Goal: Task Accomplishment & Management: Manage account settings

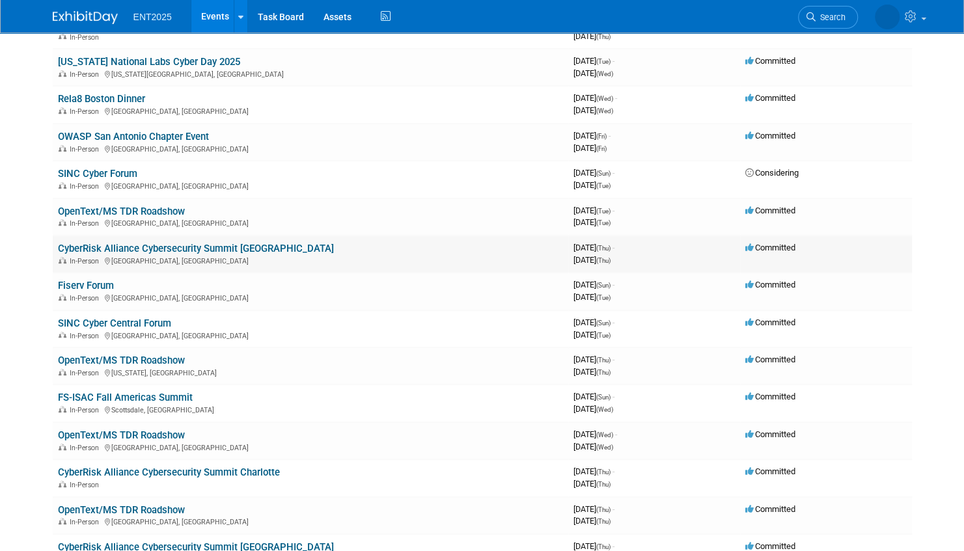
scroll to position [390, 0]
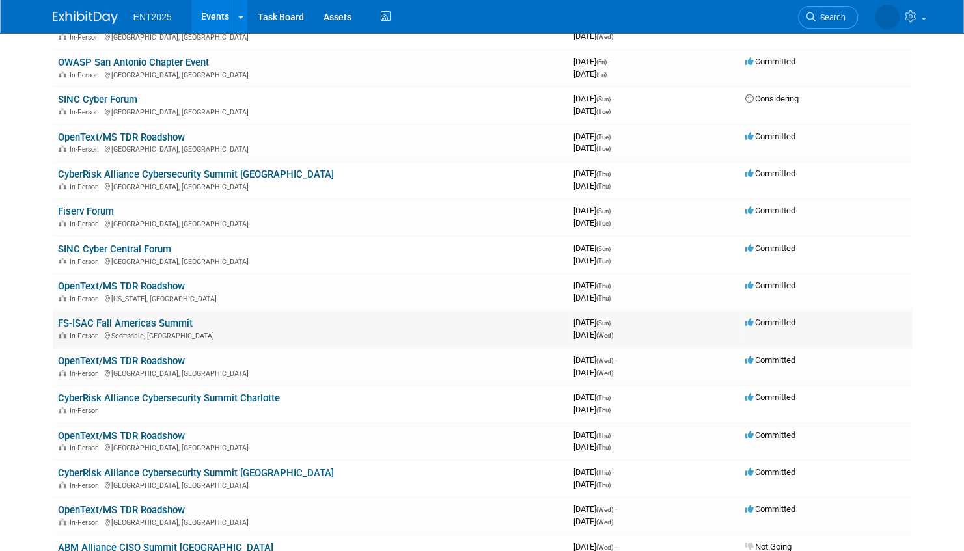
click at [157, 322] on link "FS-ISAC Fall Americas Summit" at bounding box center [125, 324] width 135 height 12
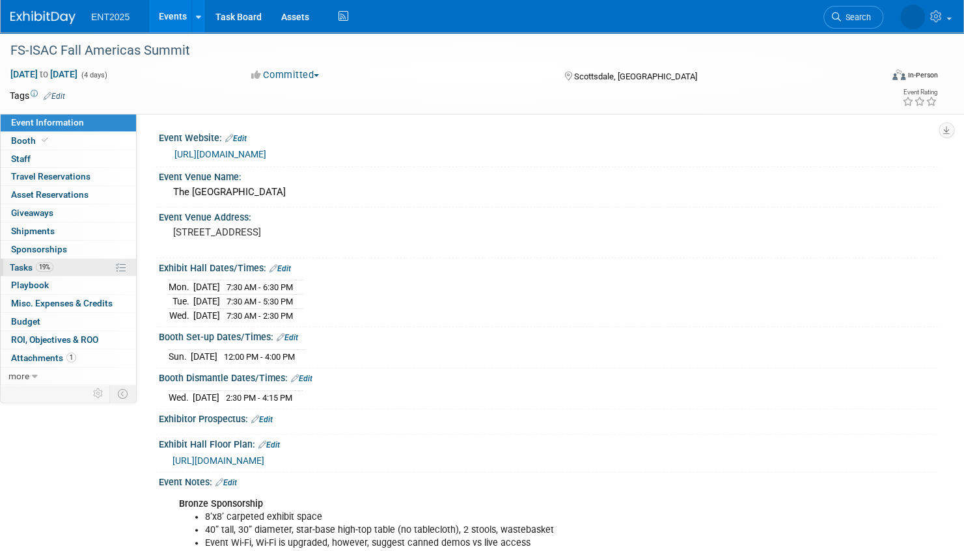
click at [83, 265] on link "19% Tasks 19%" at bounding box center [68, 268] width 135 height 18
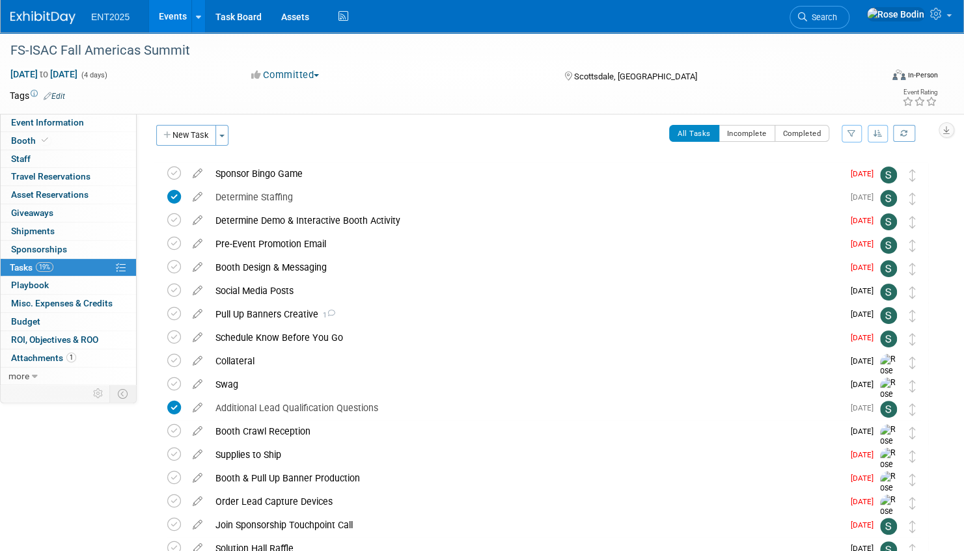
scroll to position [5, 0]
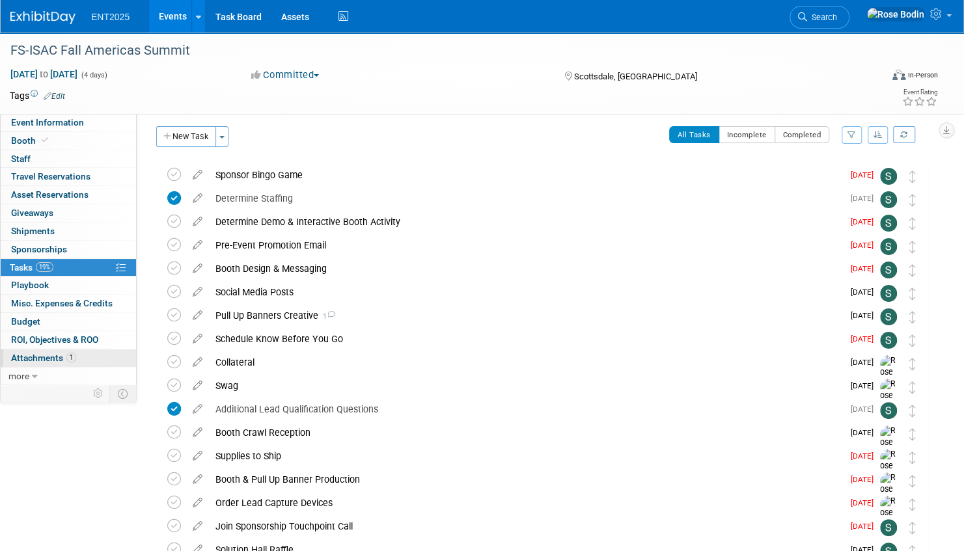
click at [98, 357] on link "1 Attachments 1" at bounding box center [68, 358] width 135 height 18
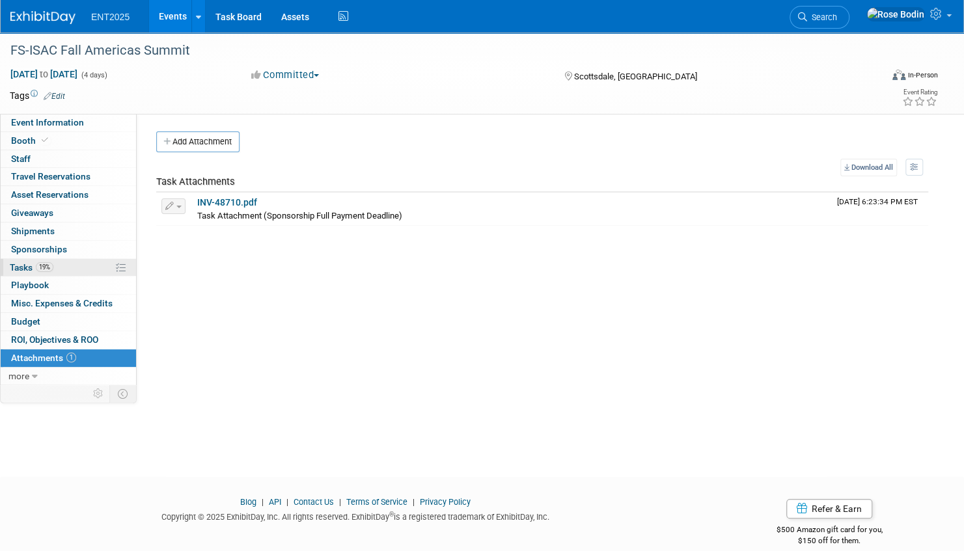
click at [84, 266] on link "19% Tasks 19%" at bounding box center [68, 268] width 135 height 18
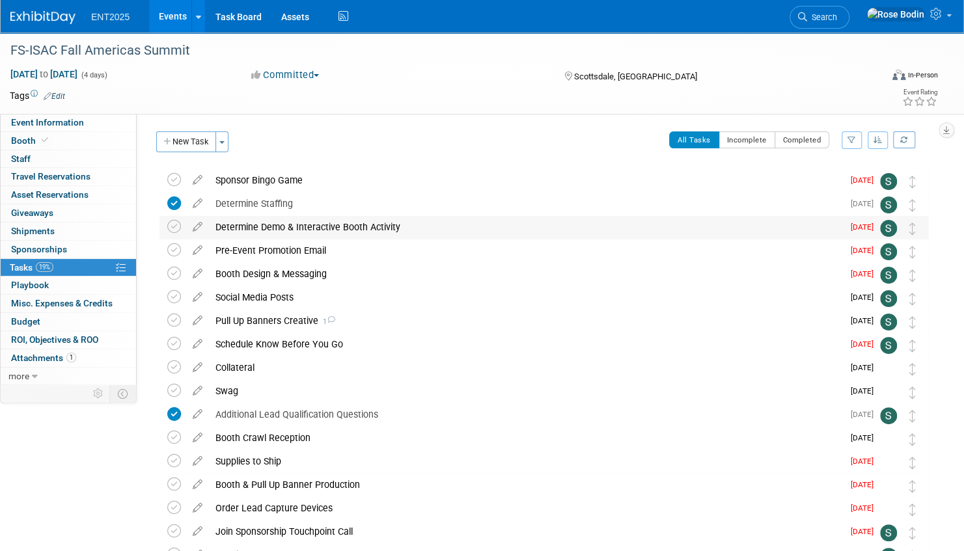
click at [416, 225] on div "Determine Demo & Interactive Booth Activity" at bounding box center [526, 227] width 634 height 22
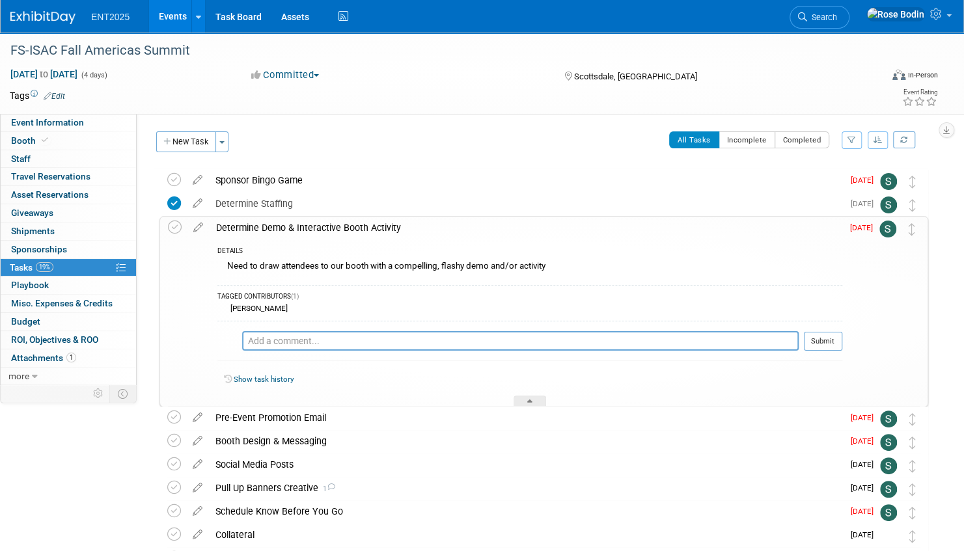
click at [416, 225] on div "Determine Demo & Interactive Booth Activity" at bounding box center [526, 228] width 632 height 22
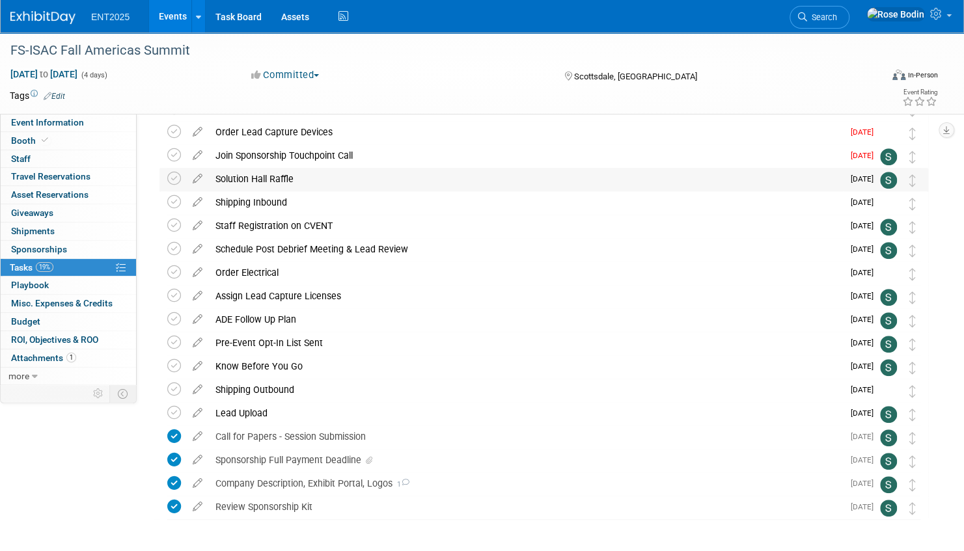
scroll to position [390, 0]
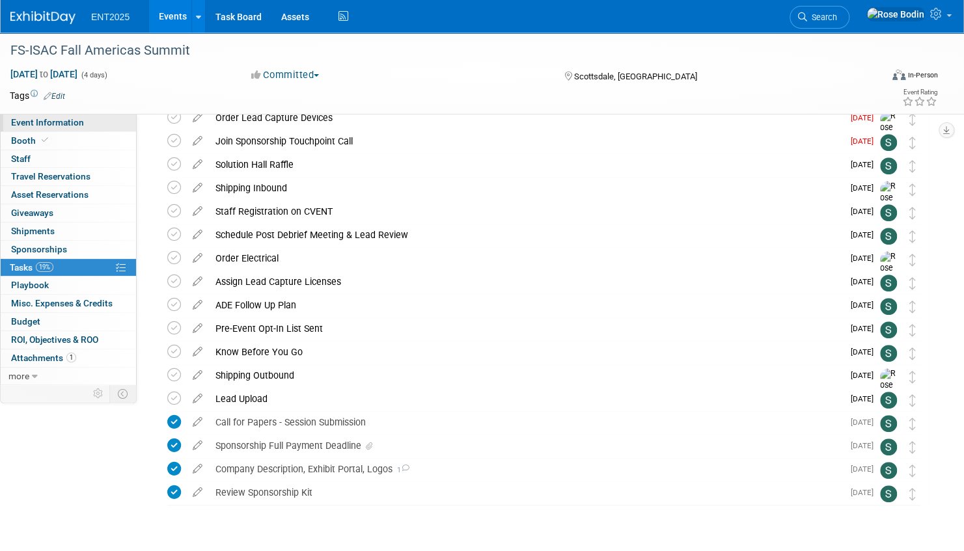
click at [95, 120] on link "Event Information" at bounding box center [68, 123] width 135 height 18
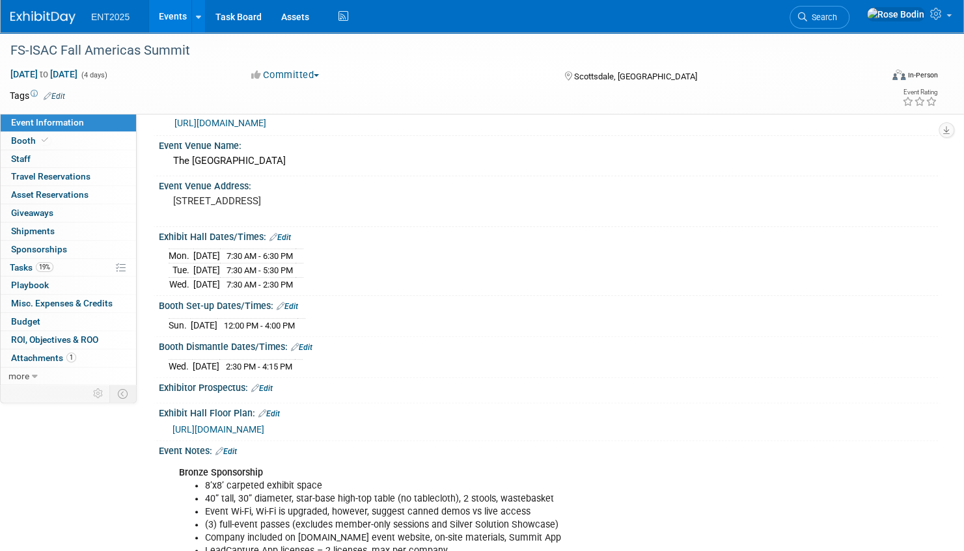
scroll to position [0, 0]
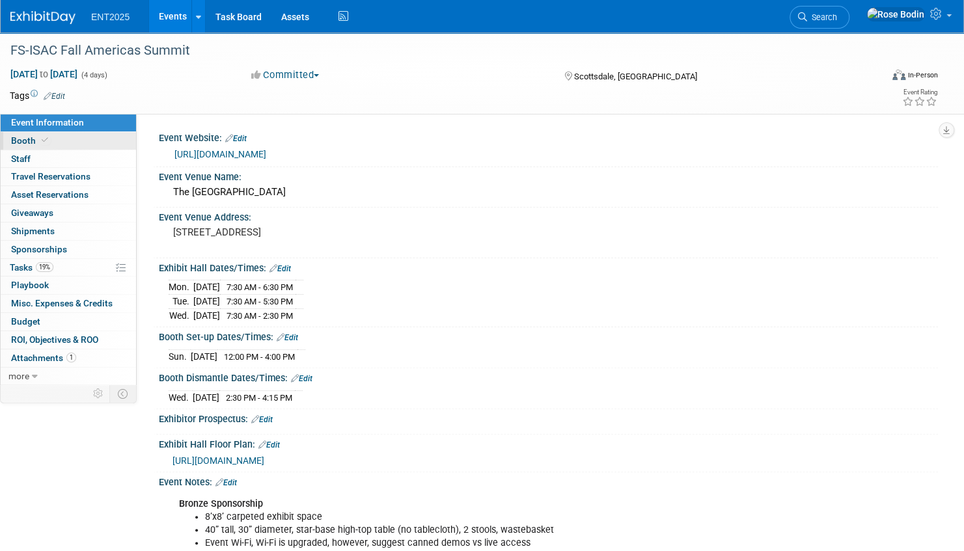
click at [107, 142] on link "Booth" at bounding box center [68, 141] width 135 height 18
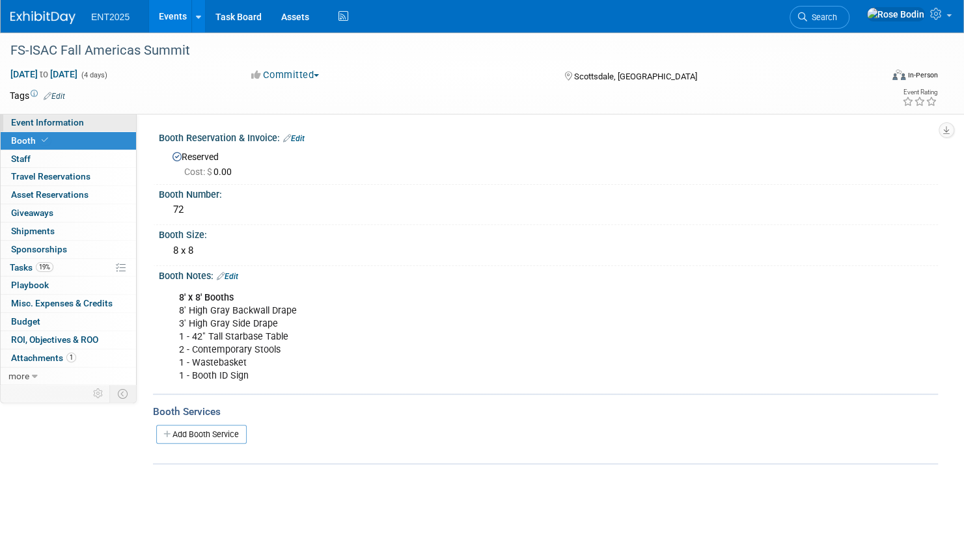
click at [95, 122] on link "Event Information" at bounding box center [68, 123] width 135 height 18
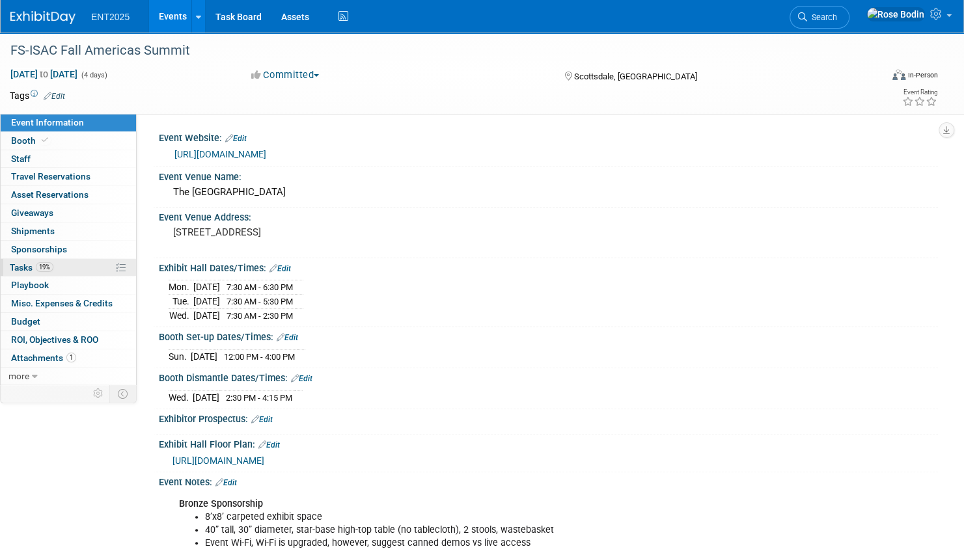
click at [94, 267] on link "19% Tasks 19%" at bounding box center [68, 268] width 135 height 18
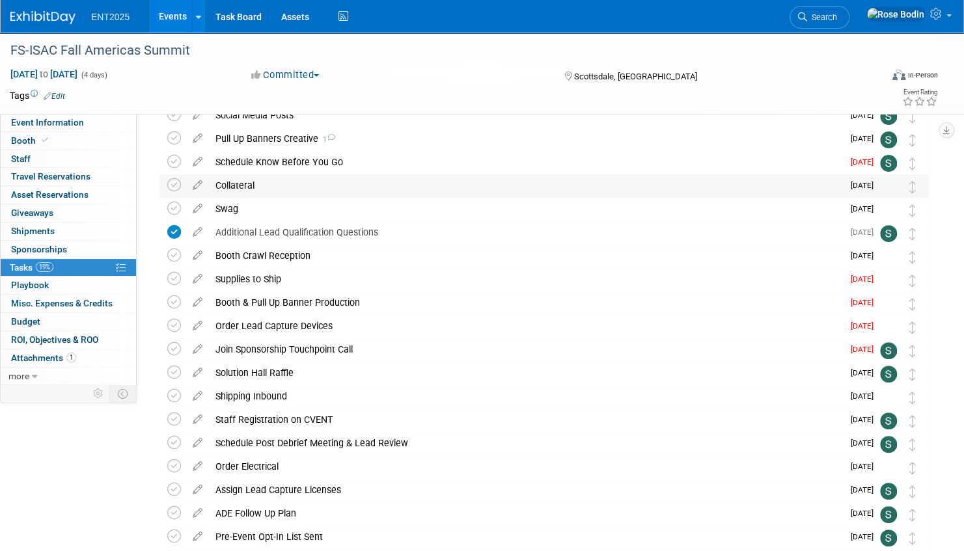
scroll to position [260, 0]
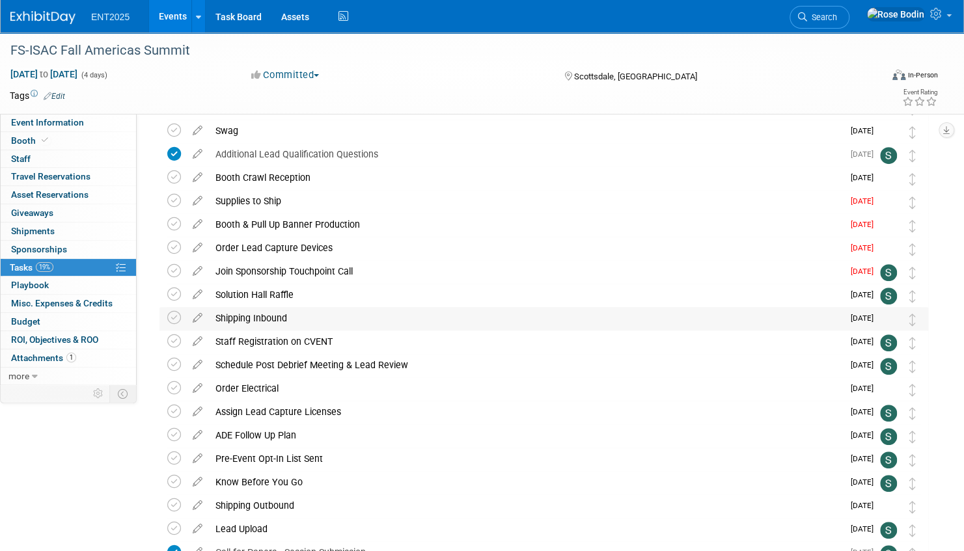
click at [383, 319] on div "Shipping Inbound" at bounding box center [526, 318] width 634 height 22
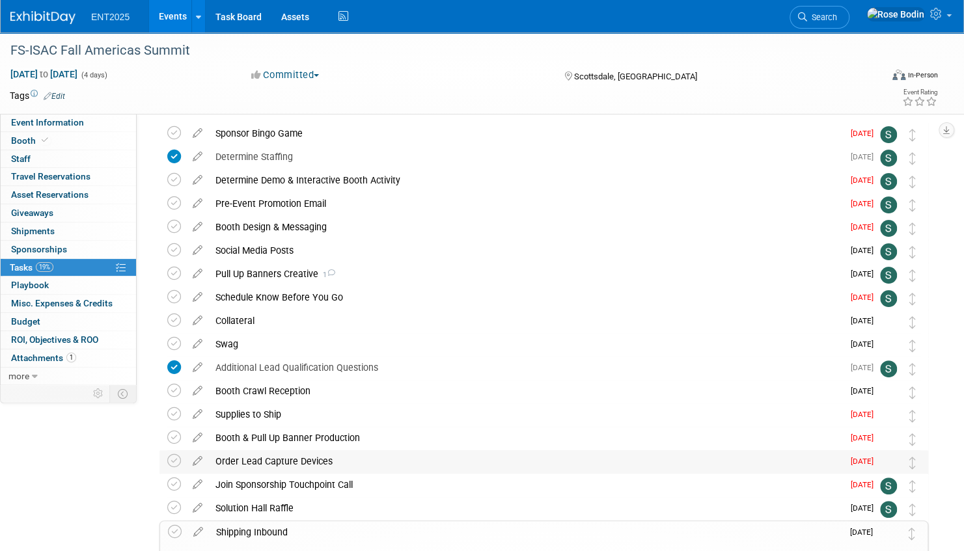
scroll to position [0, 0]
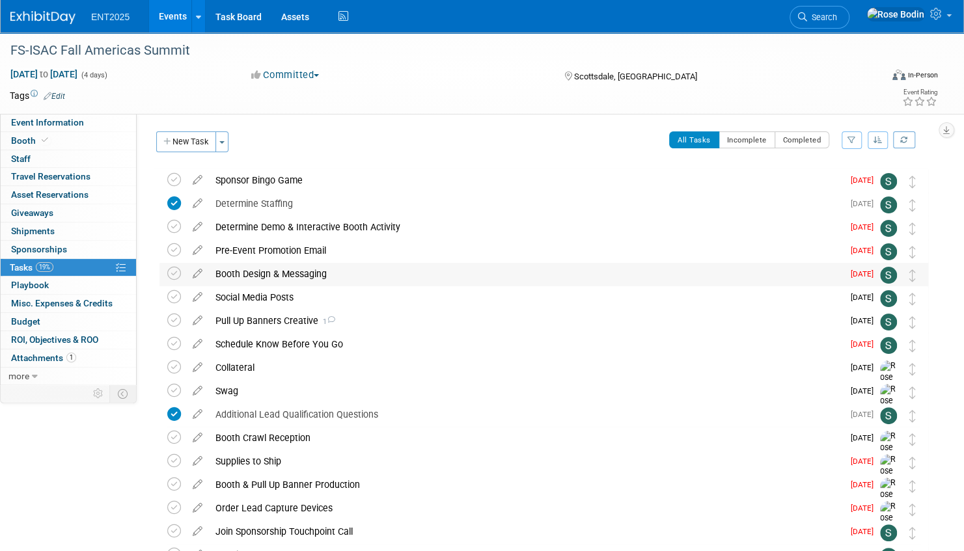
click at [450, 268] on div "Booth Design & Messaging" at bounding box center [526, 274] width 634 height 22
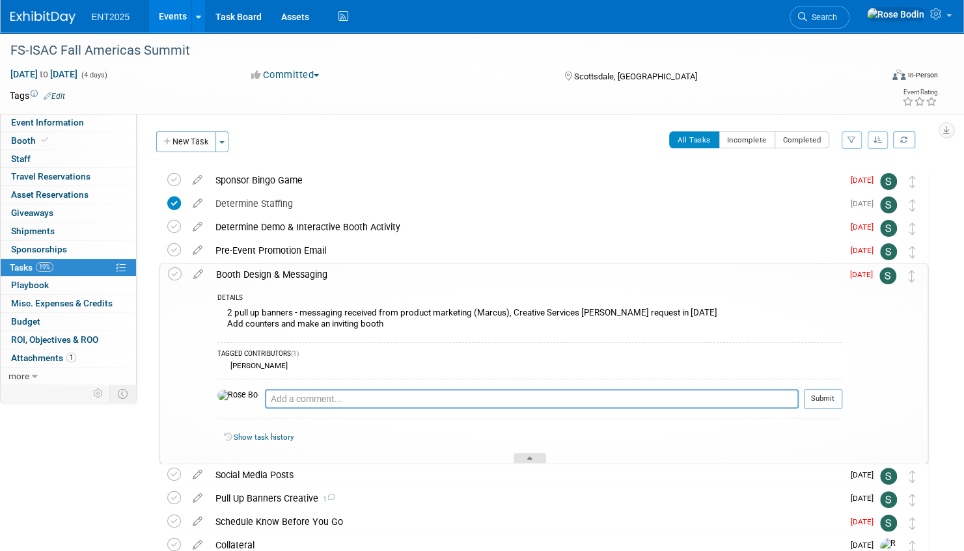
click at [527, 457] on icon at bounding box center [529, 461] width 5 height 8
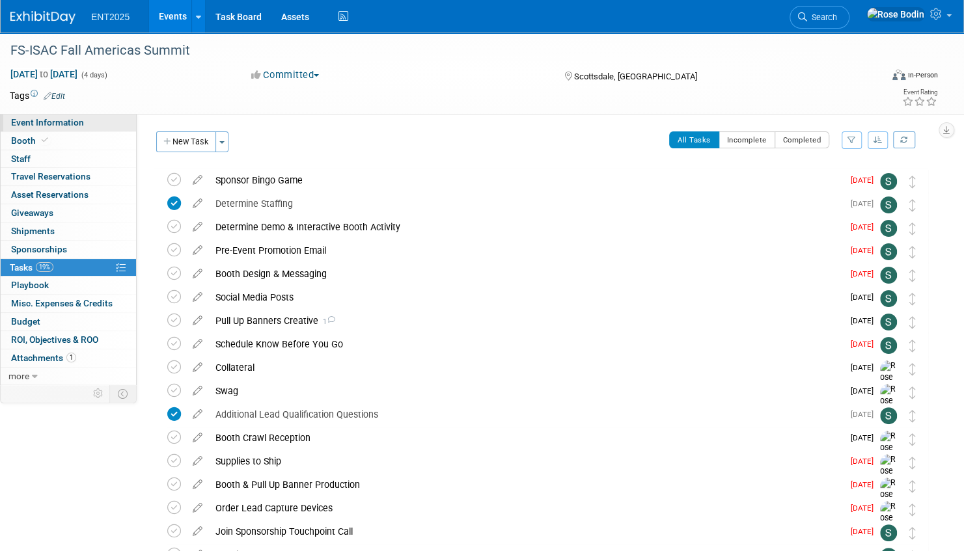
click at [94, 122] on link "Event Information" at bounding box center [68, 123] width 135 height 18
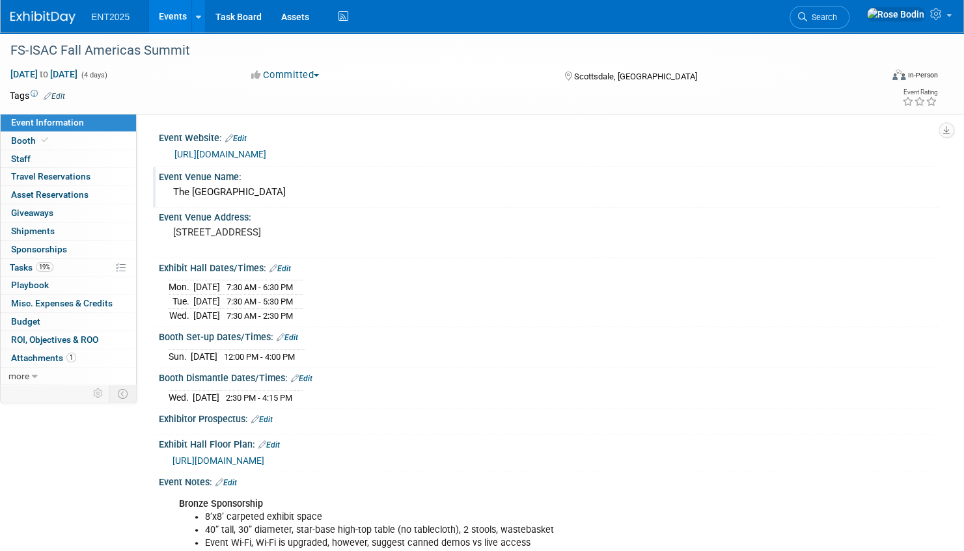
click at [190, 189] on div "The [GEOGRAPHIC_DATA]" at bounding box center [548, 192] width 759 height 20
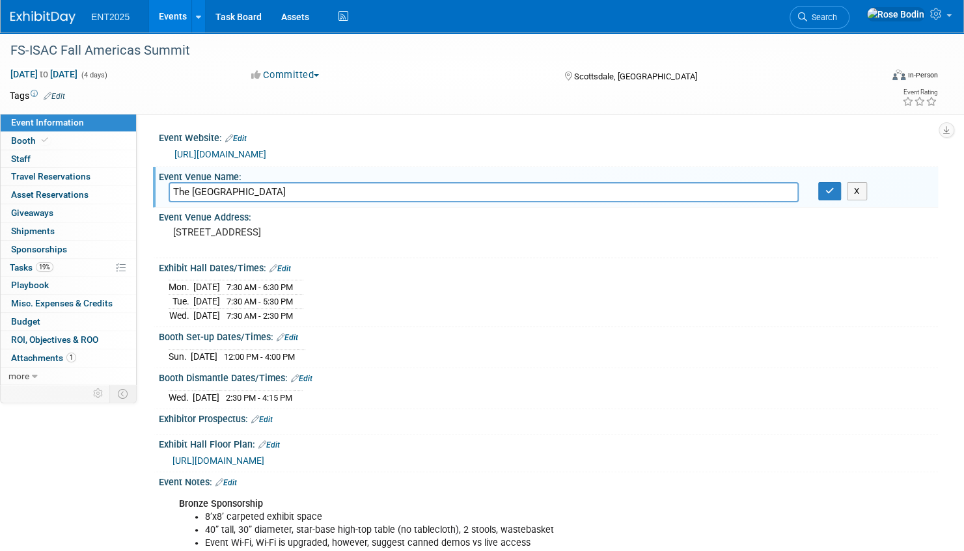
drag, startPoint x: 351, startPoint y: 193, endPoint x: 164, endPoint y: 190, distance: 187.4
click at [164, 190] on div "The [GEOGRAPHIC_DATA]" at bounding box center [483, 192] width 649 height 20
click at [825, 189] on icon "button" at bounding box center [829, 191] width 9 height 8
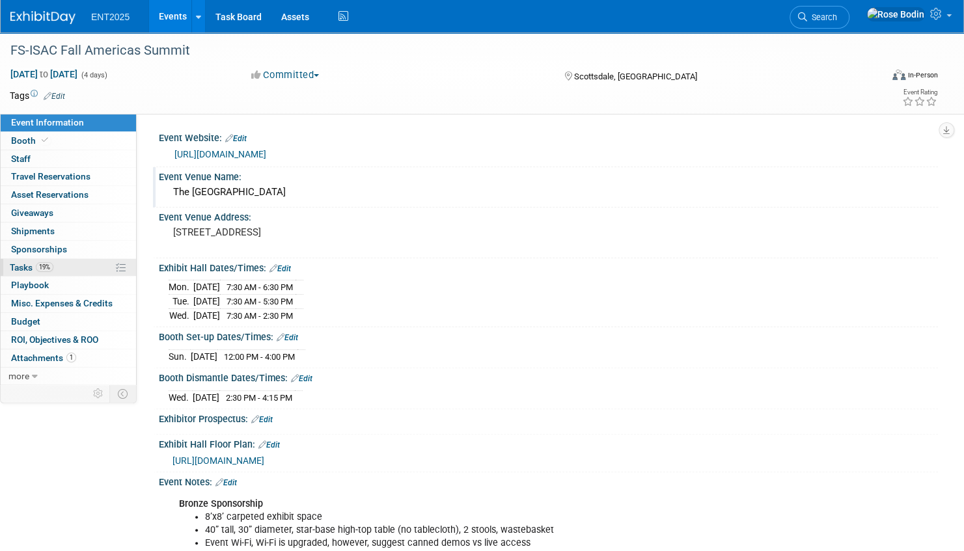
click at [68, 266] on link "19% Tasks 19%" at bounding box center [68, 268] width 135 height 18
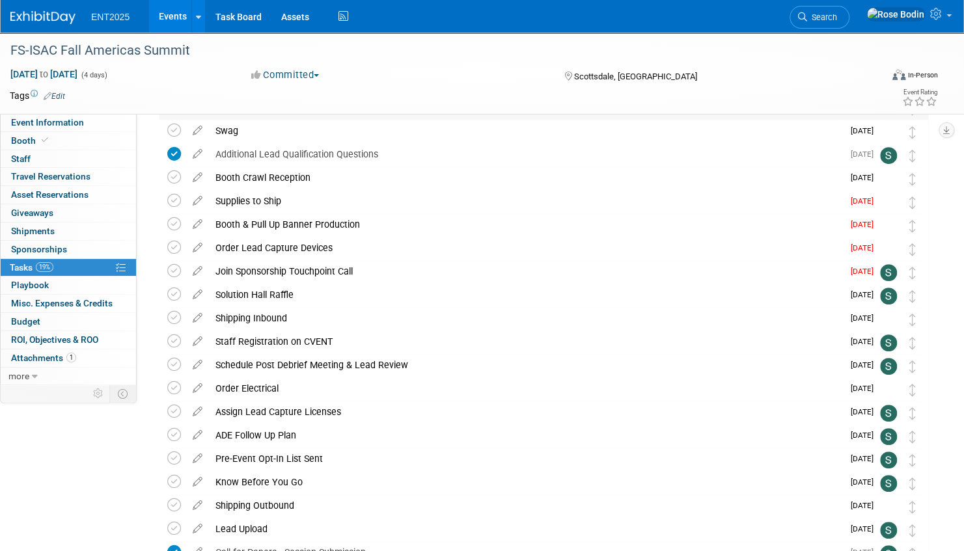
scroll to position [390, 0]
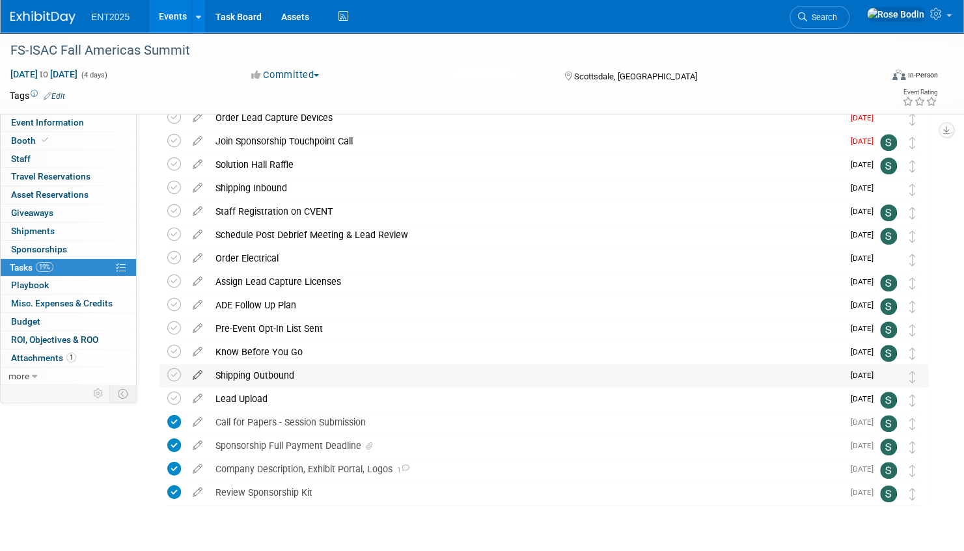
click at [197, 375] on icon at bounding box center [197, 372] width 23 height 16
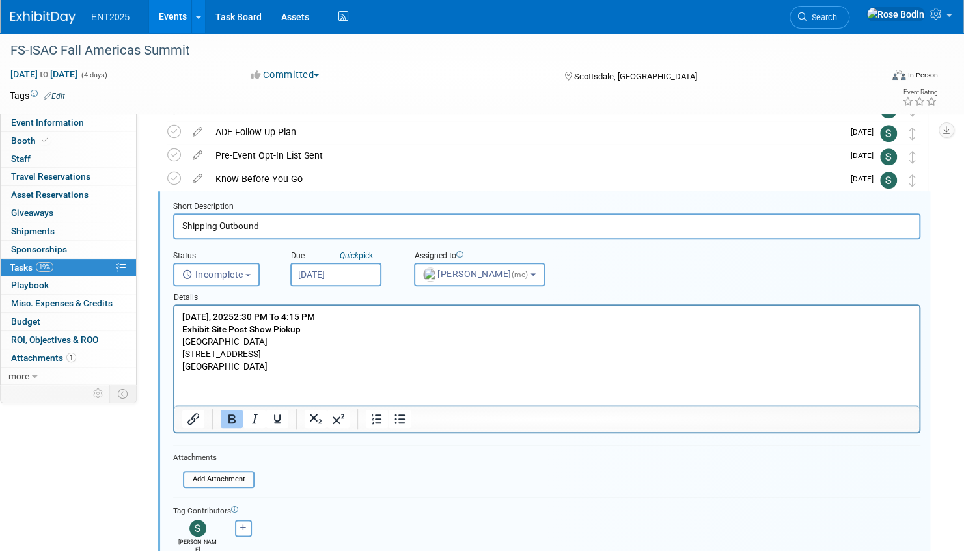
scroll to position [0, 0]
click at [291, 370] on p "Wednesday, October 8, 20252:30 PM To 4:15 PM Exhibit Site Post Show Pickup West…" at bounding box center [546, 342] width 729 height 62
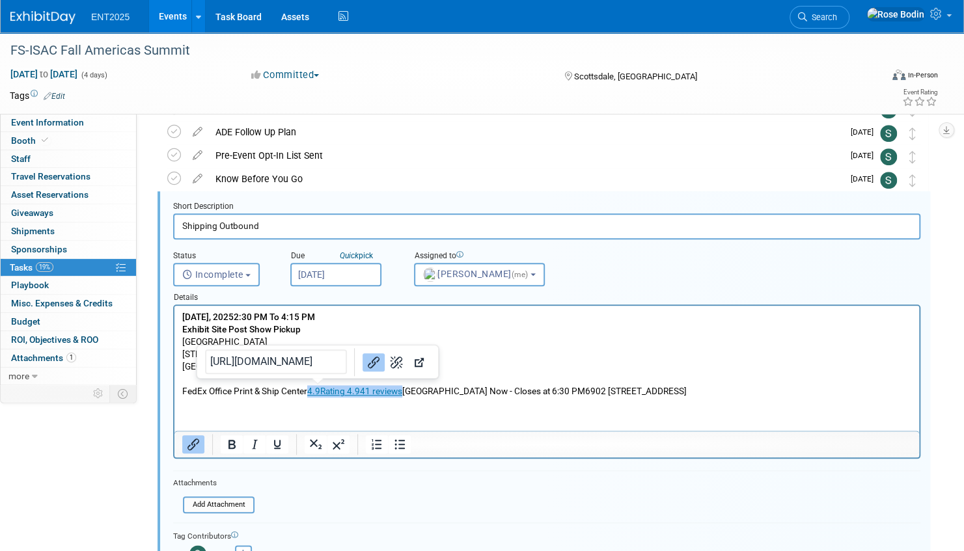
drag, startPoint x: 306, startPoint y: 391, endPoint x: 399, endPoint y: 391, distance: 93.0
click at [399, 391] on p "FedEx Office Print & Ship Center 4.9Rating 4.941 reviews Westin Kierland Resort…" at bounding box center [546, 391] width 729 height 12
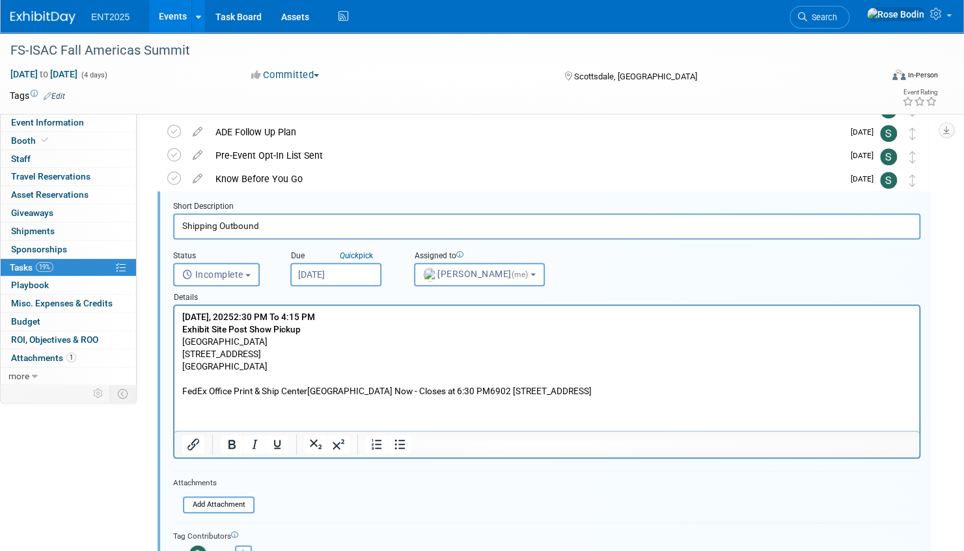
click at [433, 398] on html "Wednesday, October 8, 20252:30 PM To 4:15 PM Exhibit Site Post Show Pickup West…" at bounding box center [546, 352] width 744 height 92
click at [424, 394] on p "FedEx Office Print & Ship Center Westin Kierland Resort & SpaOpen Now - Closes …" at bounding box center [546, 391] width 729 height 12
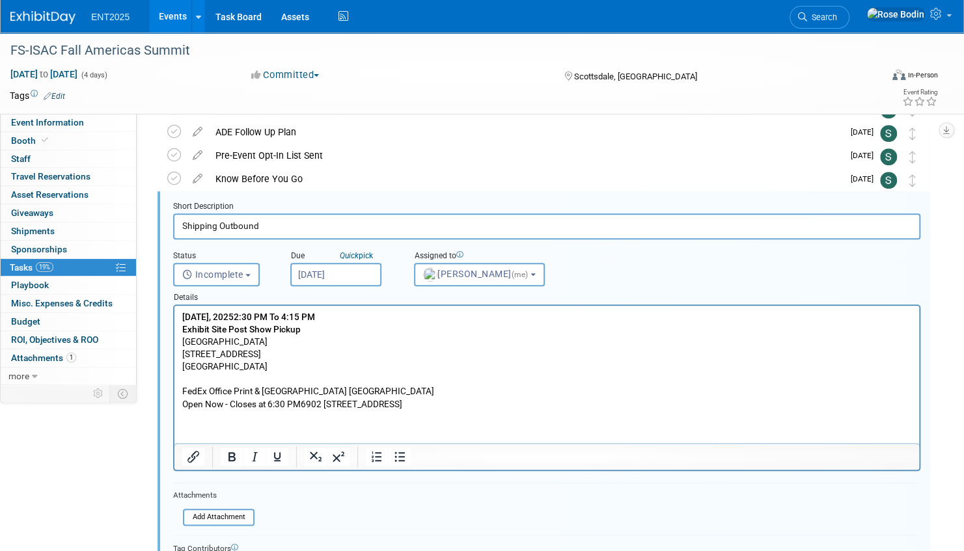
click at [303, 407] on p "Open Now - Closes at 6:30 PM6902 E Greenway PkwyScottsdale, Arizona85254" at bounding box center [546, 404] width 729 height 12
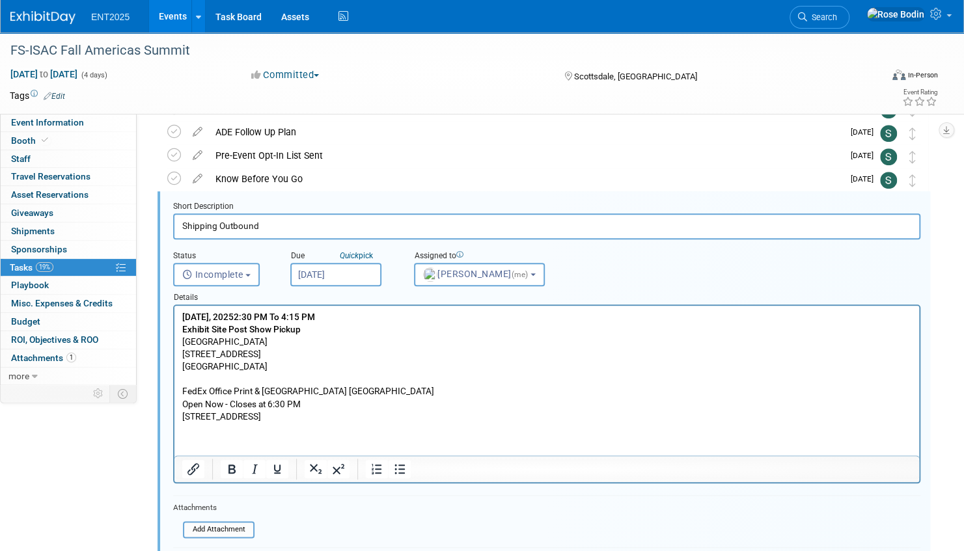
click at [273, 418] on p "6902 E Greenway PkwyScottsdale, Arizona85254" at bounding box center [546, 417] width 729 height 12
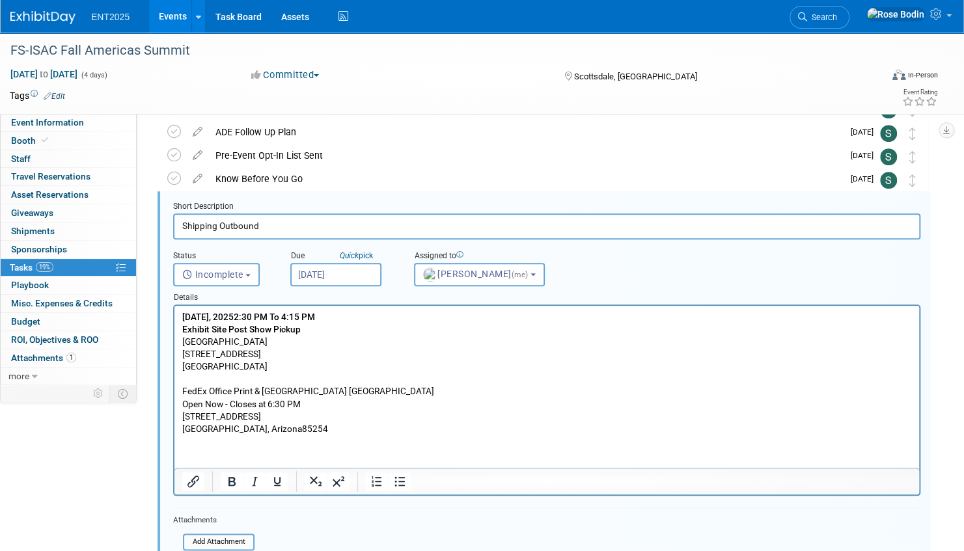
click at [451, 411] on p "6902 E Greenway Pkwy" at bounding box center [546, 417] width 729 height 12
click at [259, 429] on p "Scottsdale, Arizona85254" at bounding box center [546, 429] width 729 height 12
click at [357, 426] on p "Scottsdale, Arizona 85254" at bounding box center [546, 429] width 729 height 12
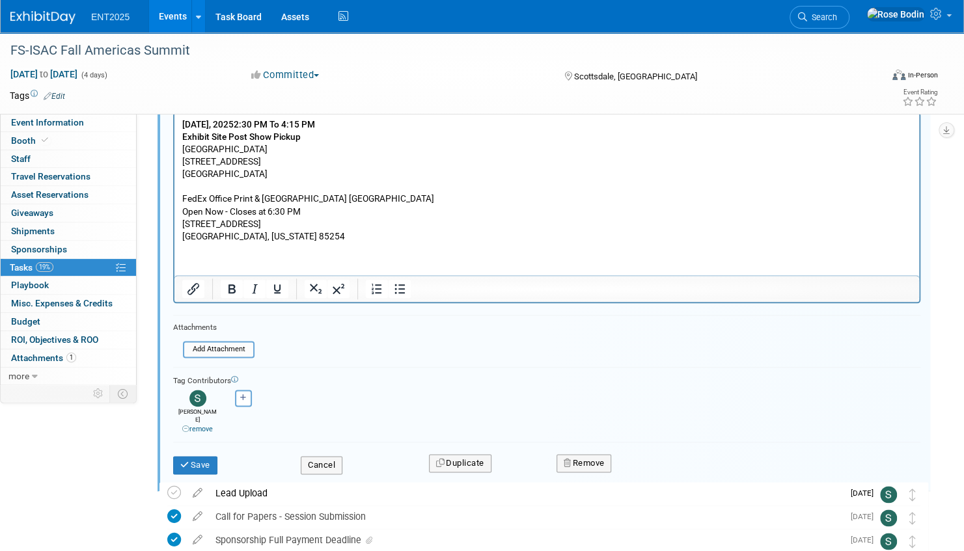
scroll to position [759, 0]
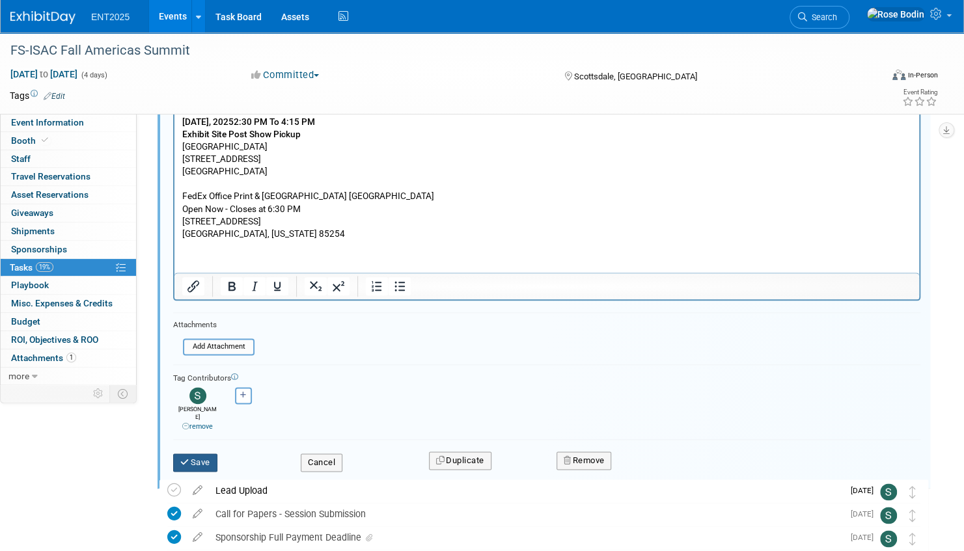
click at [202, 453] on button "Save" at bounding box center [195, 462] width 44 height 18
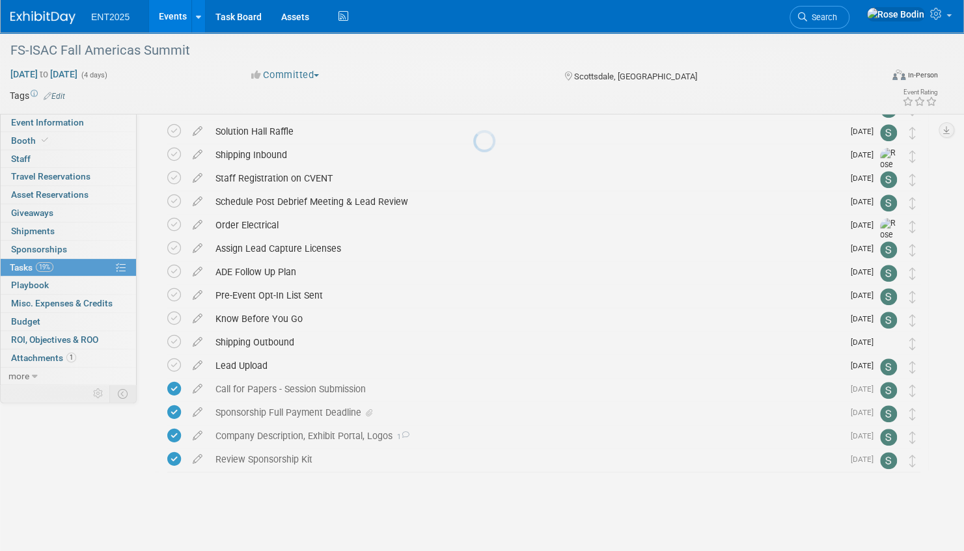
scroll to position [423, 0]
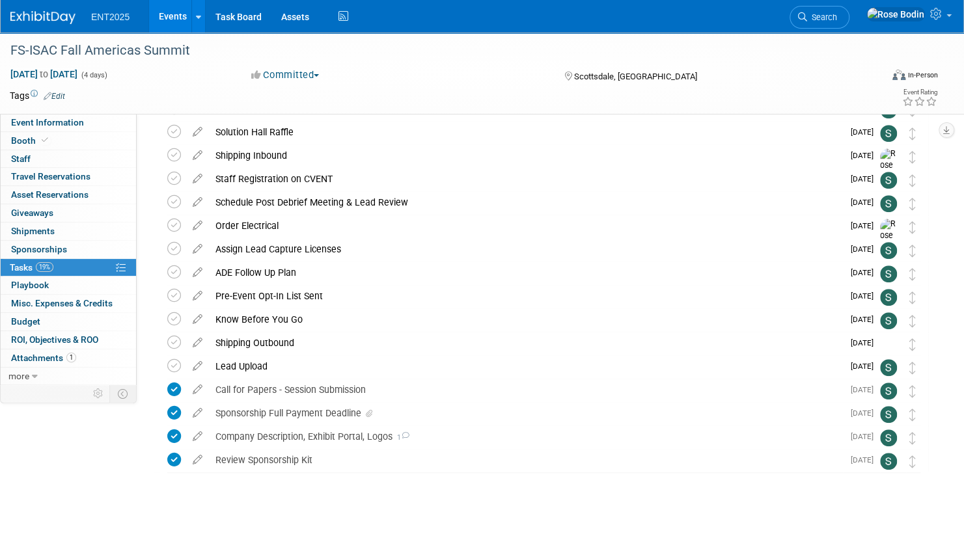
click at [163, 10] on link "Events" at bounding box center [172, 16] width 47 height 33
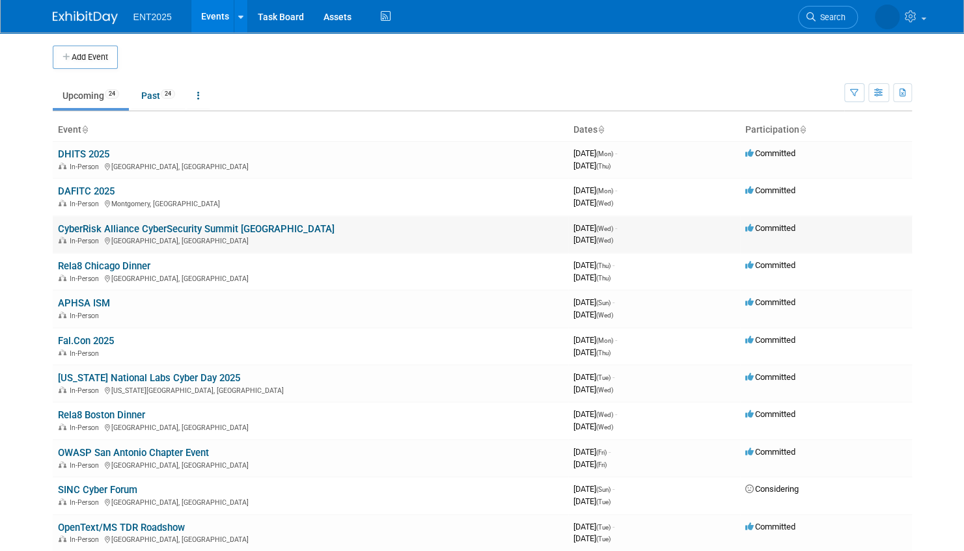
click at [207, 226] on link "CyberRisk Alliance CyberSecurity Summit [GEOGRAPHIC_DATA]" at bounding box center [196, 229] width 277 height 12
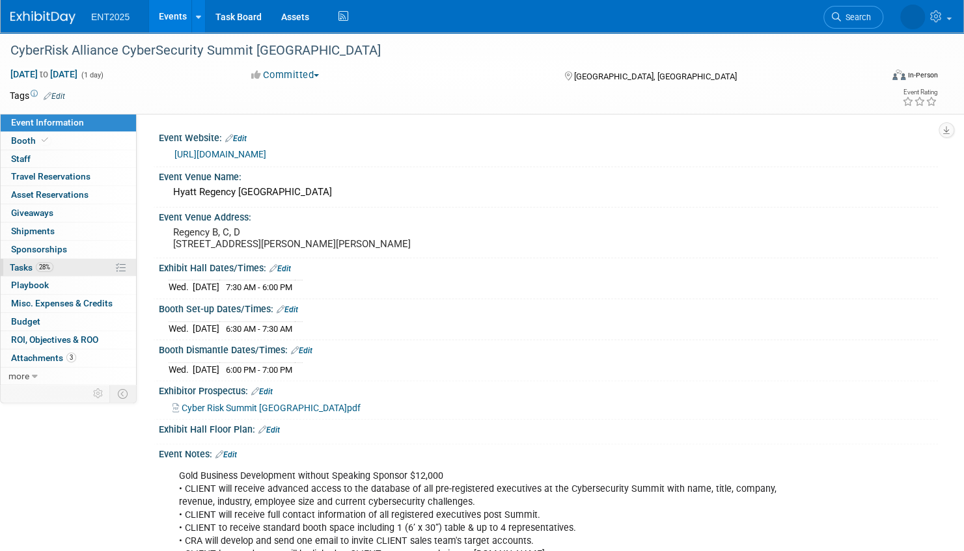
click at [84, 265] on link "28% Tasks 28%" at bounding box center [68, 268] width 135 height 18
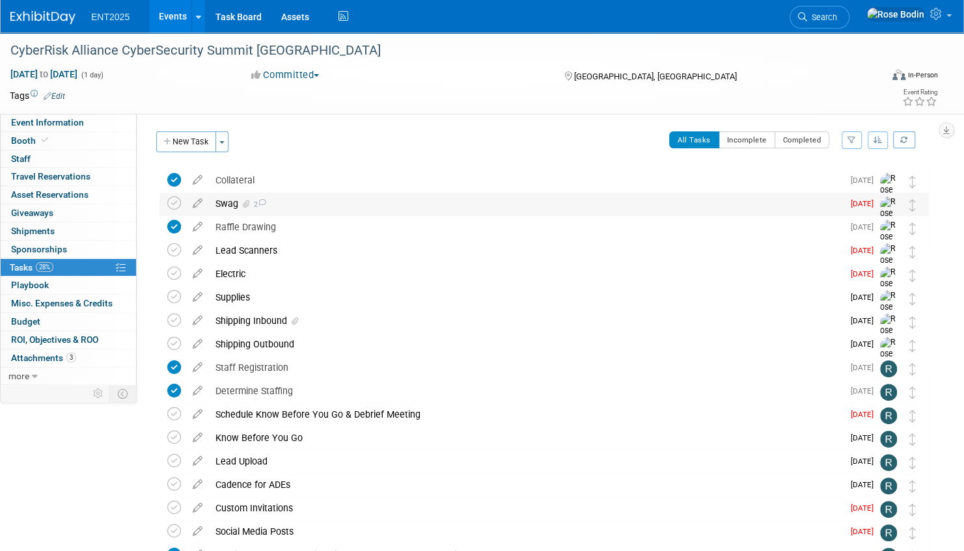
click at [379, 208] on div "Swag 2" at bounding box center [526, 204] width 634 height 22
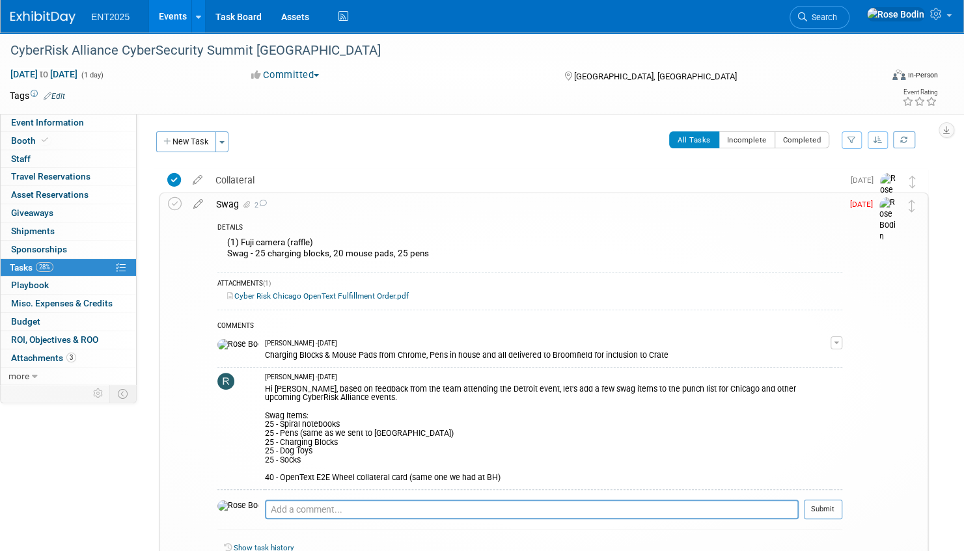
click at [428, 219] on div "DETAILS (1) Fuji camera (raffle) Swag - 25 charging blocks, 20 mouse pads, 25 p…" at bounding box center [526, 394] width 632 height 359
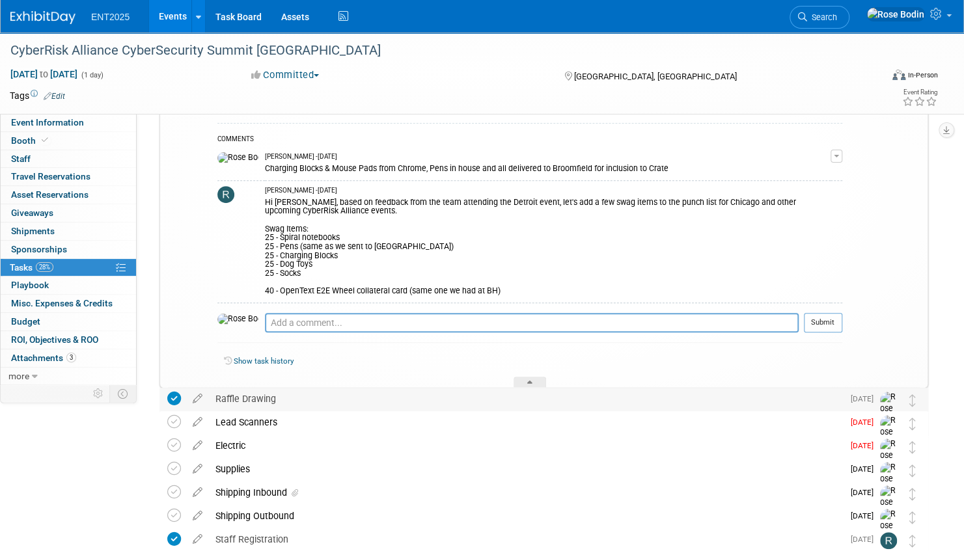
scroll to position [195, 0]
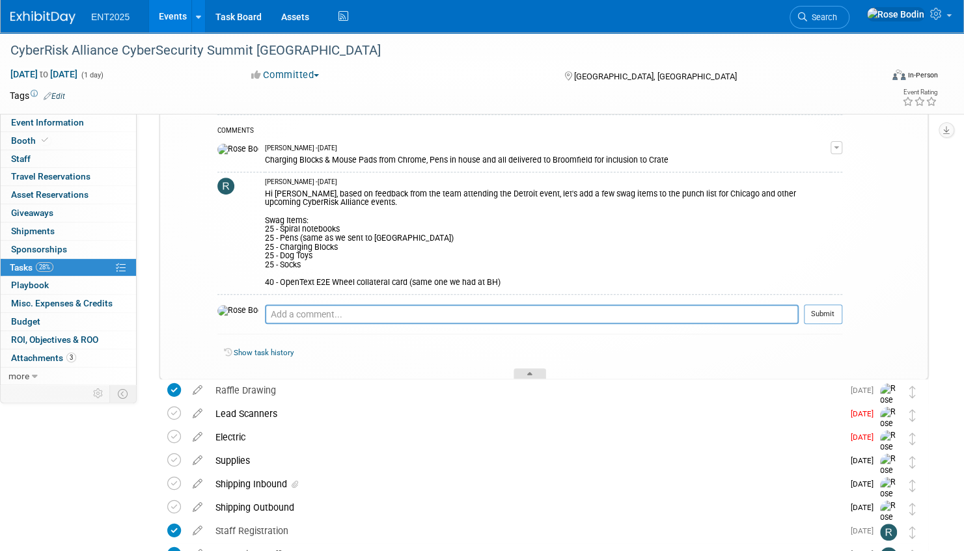
click at [529, 372] on icon at bounding box center [529, 376] width 5 height 8
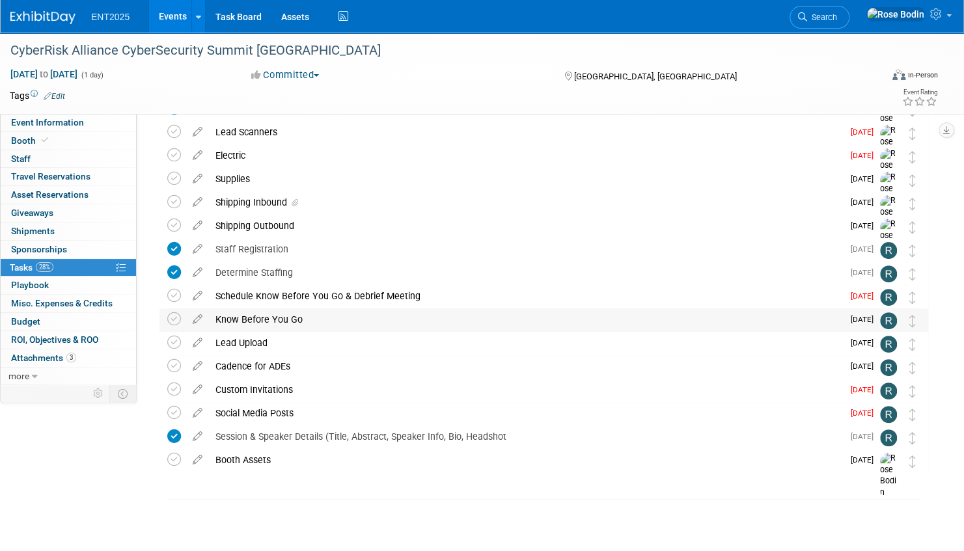
scroll to position [53, 0]
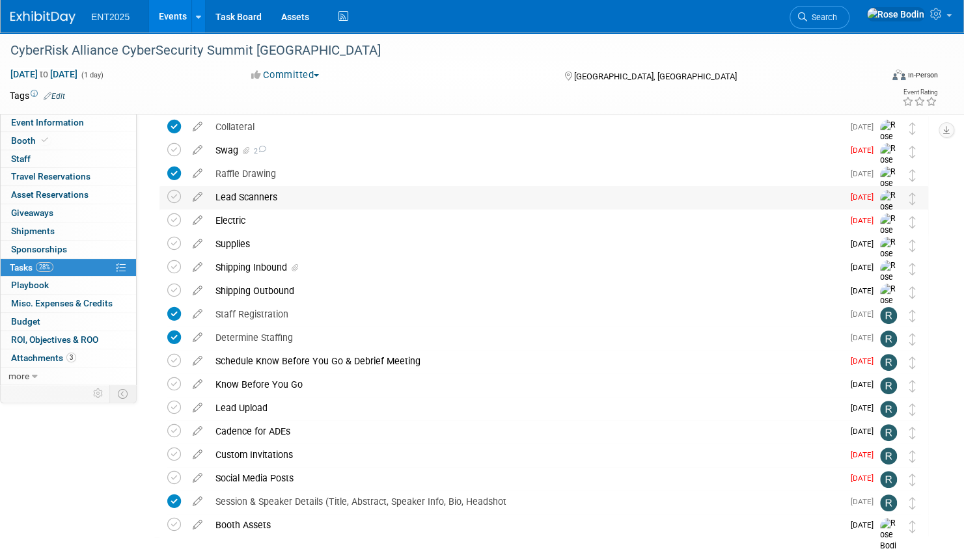
click at [417, 196] on div "Lead Scanners" at bounding box center [526, 197] width 634 height 22
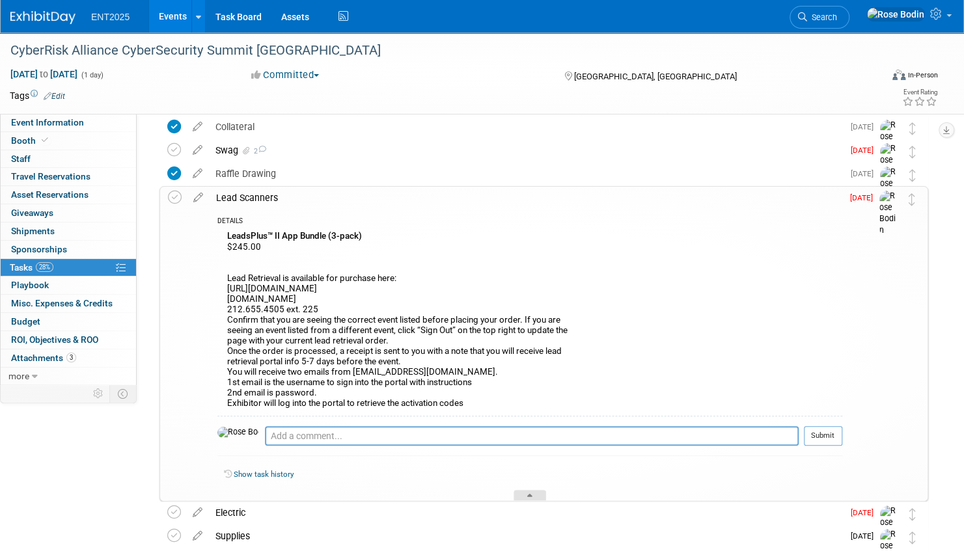
click at [527, 494] on icon at bounding box center [529, 498] width 5 height 8
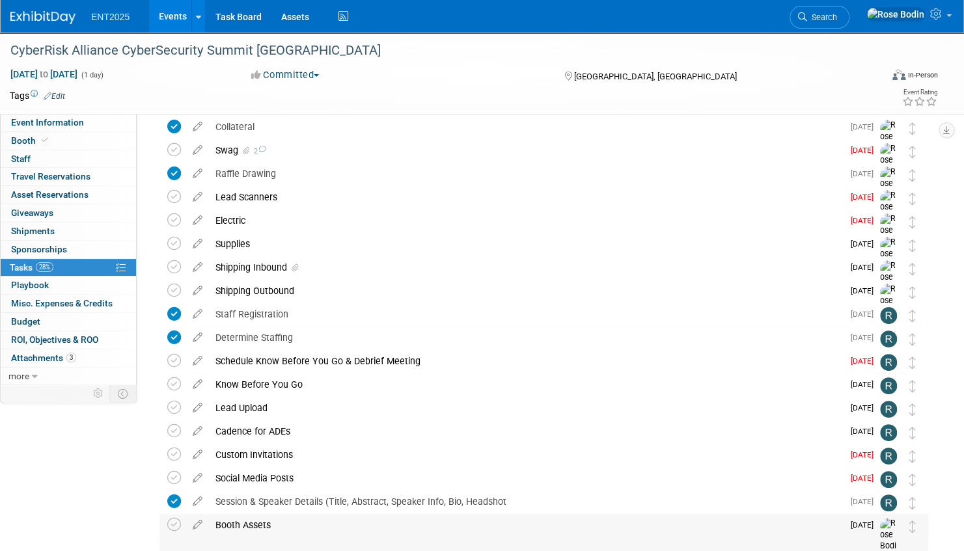
click at [249, 521] on div "Booth Assets" at bounding box center [526, 525] width 634 height 22
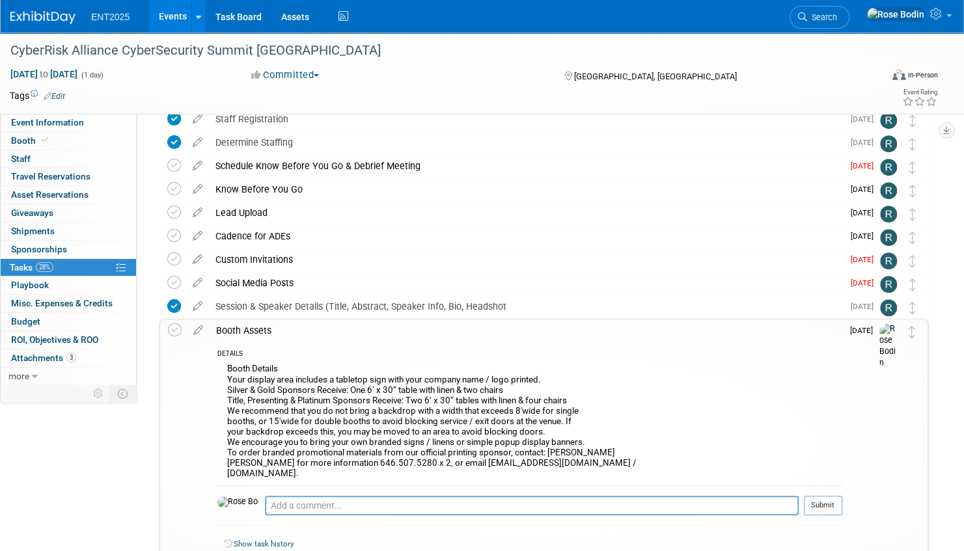
scroll to position [314, 0]
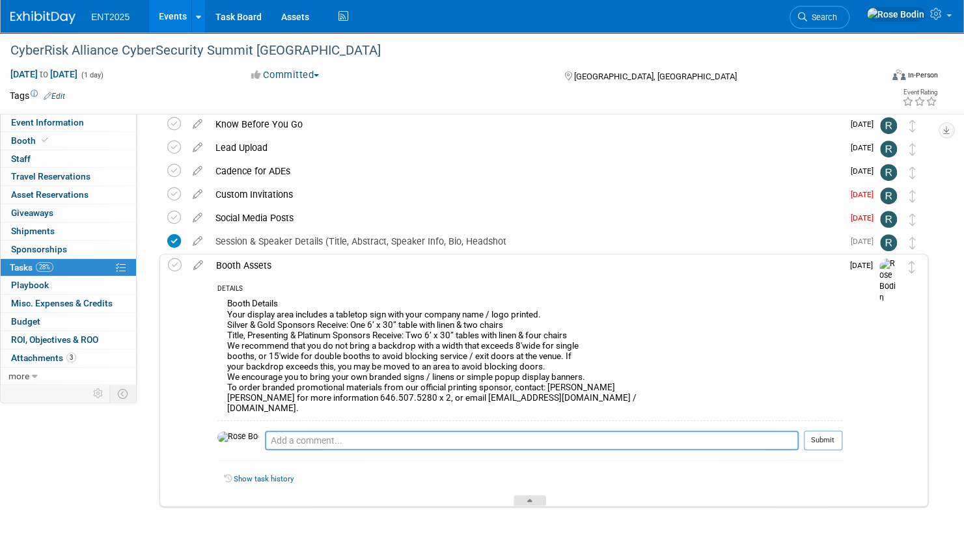
click at [531, 499] on icon at bounding box center [529, 503] width 5 height 8
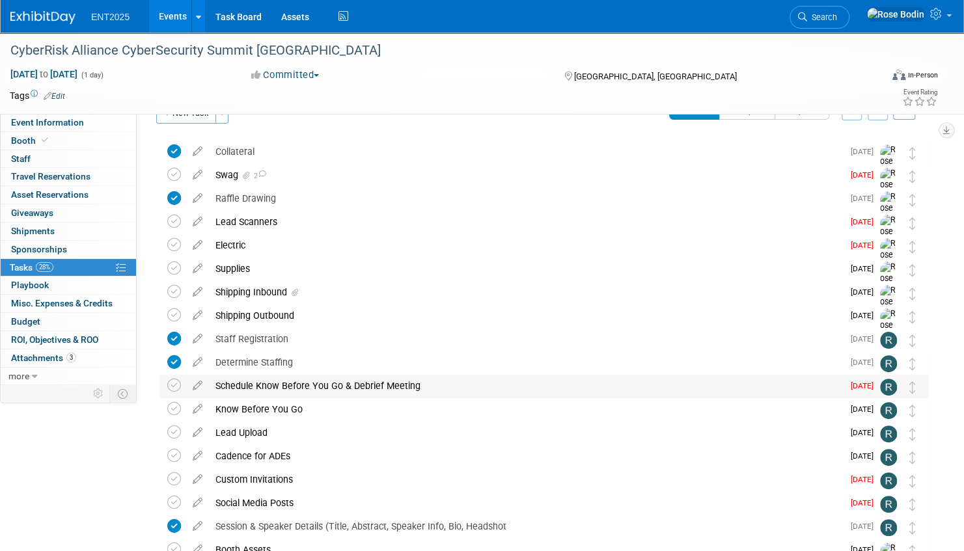
scroll to position [0, 0]
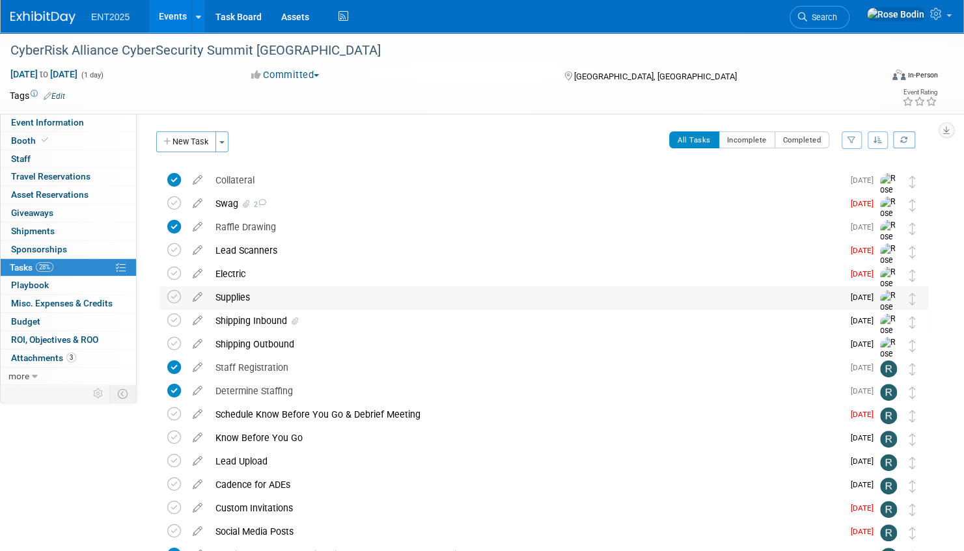
click at [385, 301] on div "Supplies" at bounding box center [526, 297] width 634 height 22
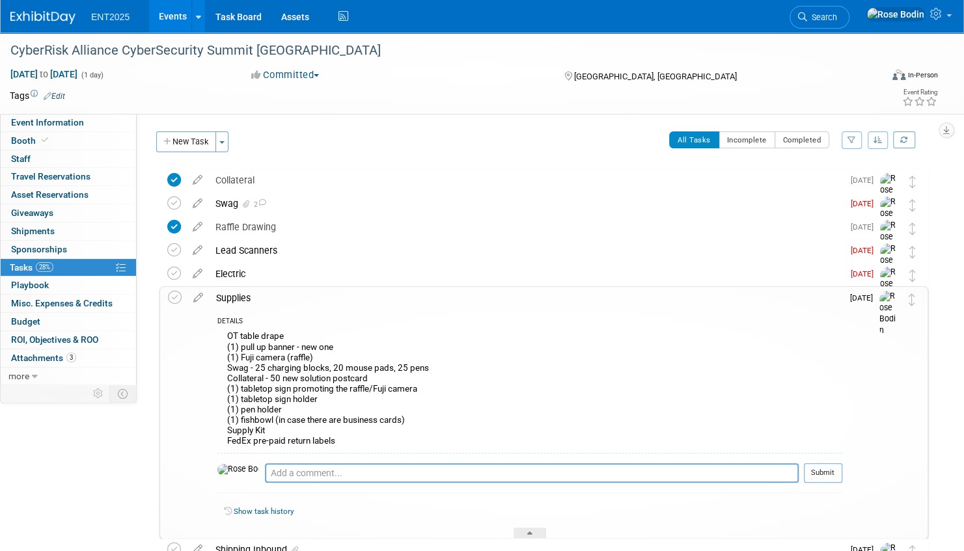
click at [485, 313] on div "DETAILS OT table drape (1) pull up banner - new one (1) Fuji camera (raffle) Sw…" at bounding box center [526, 424] width 632 height 230
click at [527, 528] on div at bounding box center [529, 533] width 33 height 11
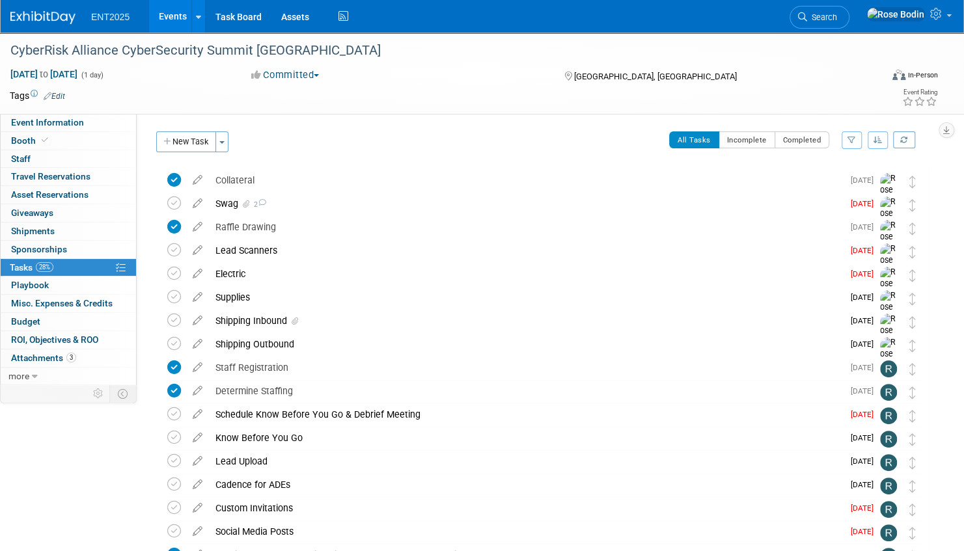
click at [180, 14] on link "Events" at bounding box center [172, 16] width 47 height 33
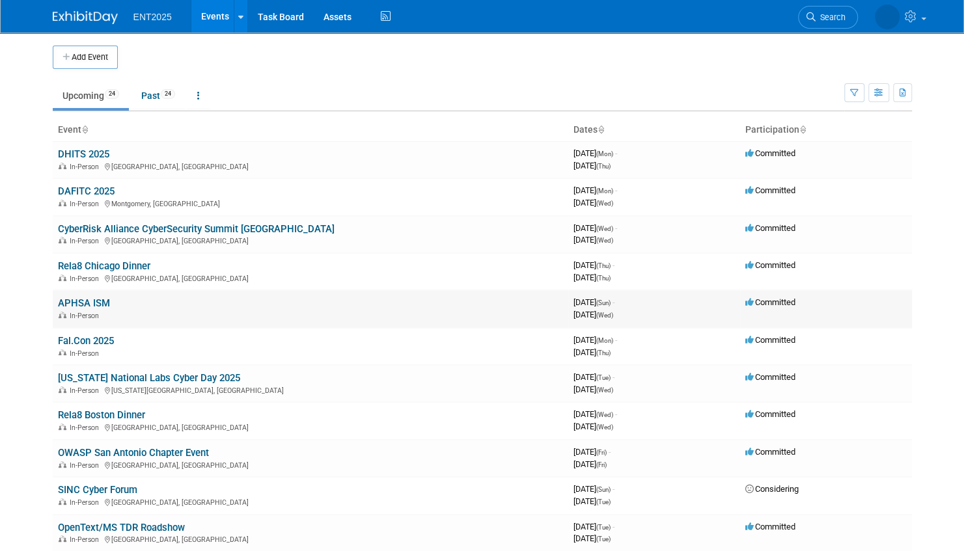
click at [116, 302] on td "APHSA ISM In-Person" at bounding box center [310, 308] width 515 height 37
click at [91, 301] on link "APHSA ISM" at bounding box center [84, 303] width 52 height 12
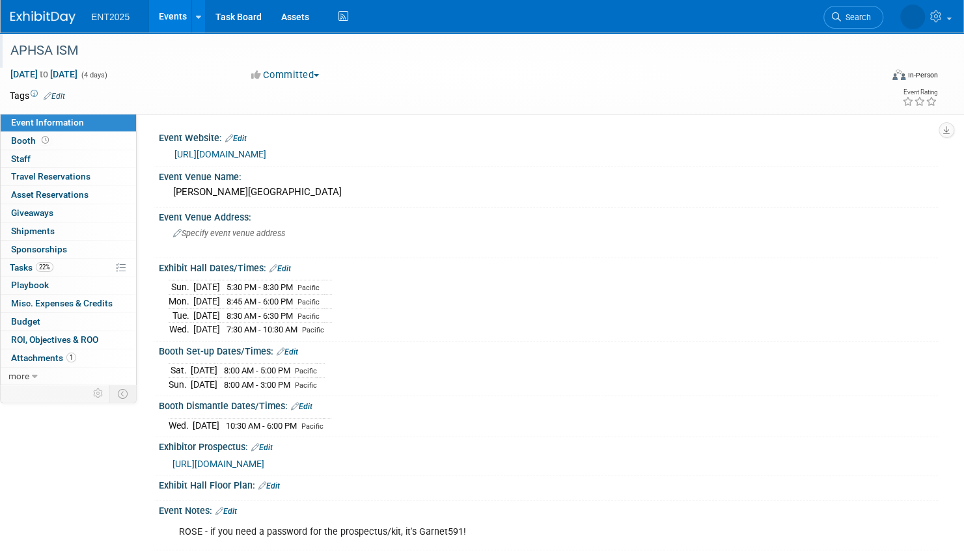
drag, startPoint x: 83, startPoint y: 48, endPoint x: 12, endPoint y: 53, distance: 71.8
click at [12, 53] on div "APHSA ISM" at bounding box center [432, 50] width 853 height 23
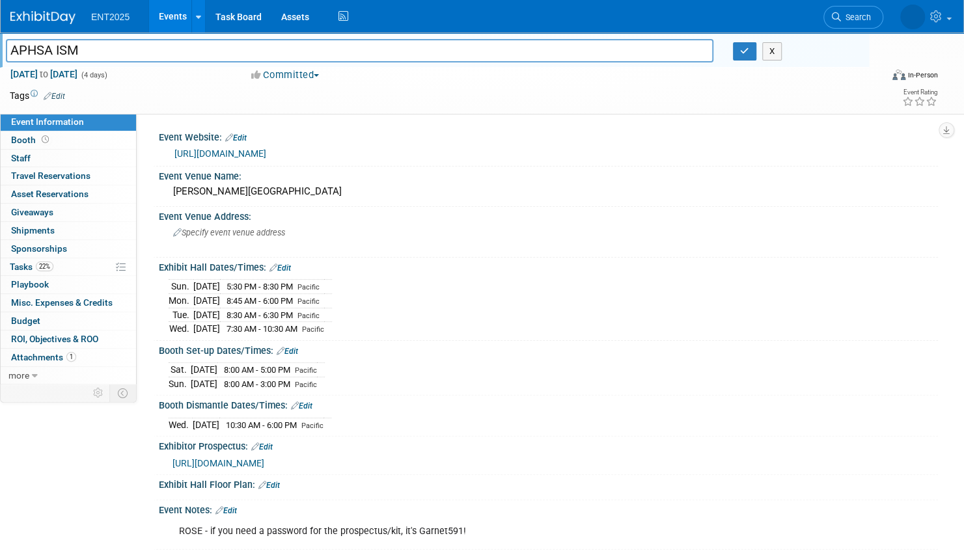
drag, startPoint x: 107, startPoint y: 53, endPoint x: -3, endPoint y: 47, distance: 109.5
click at [0, 47] on html "ENT2025 Events Add Event Bulk Upload Events Shareable Event Boards Recently Vie…" at bounding box center [482, 275] width 964 height 551
click at [743, 51] on icon "button" at bounding box center [744, 51] width 9 height 8
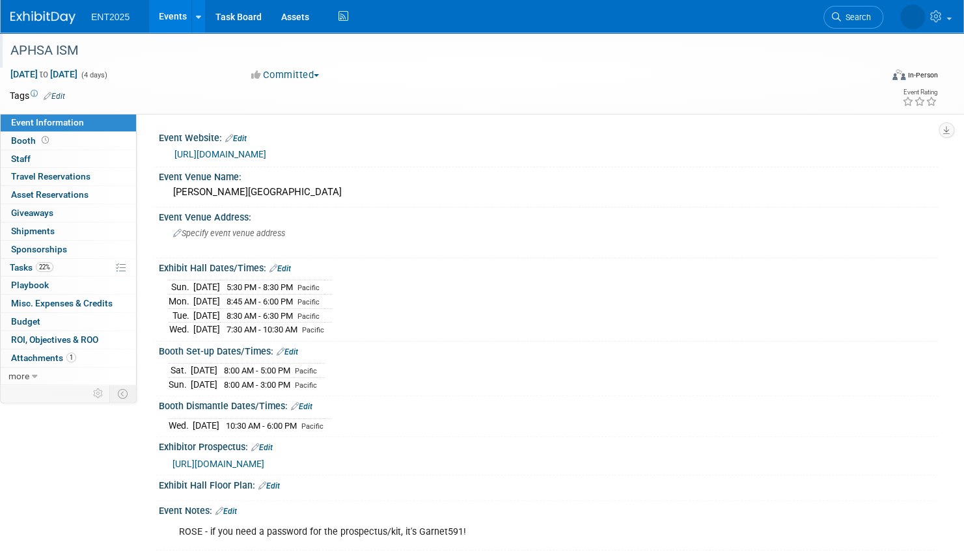
click at [183, 10] on link "Events" at bounding box center [172, 16] width 47 height 33
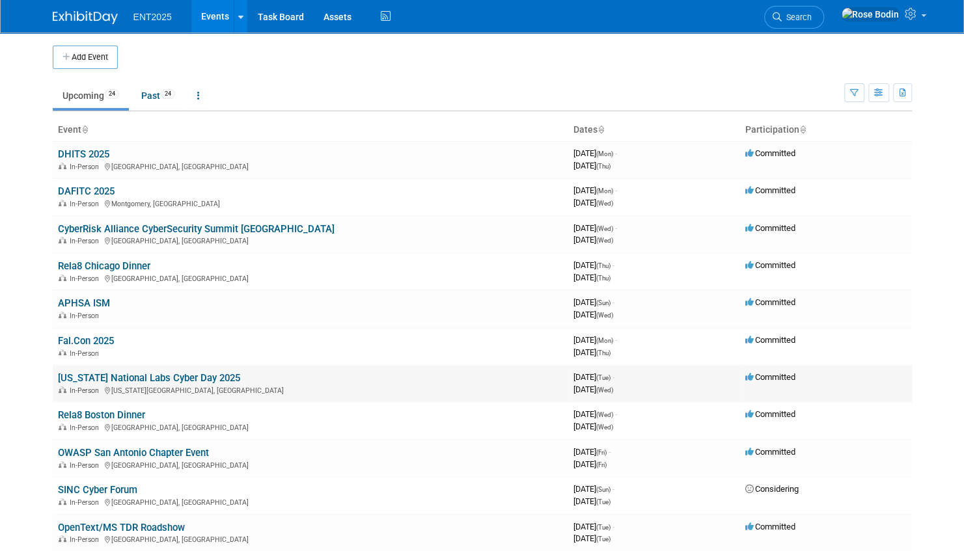
click at [228, 380] on td "Idaho National Labs Cyber Day 2025 In-Person Idaho Falls, ID" at bounding box center [310, 383] width 515 height 37
click at [183, 375] on link "[US_STATE] National Labs Cyber Day 2025" at bounding box center [149, 378] width 182 height 12
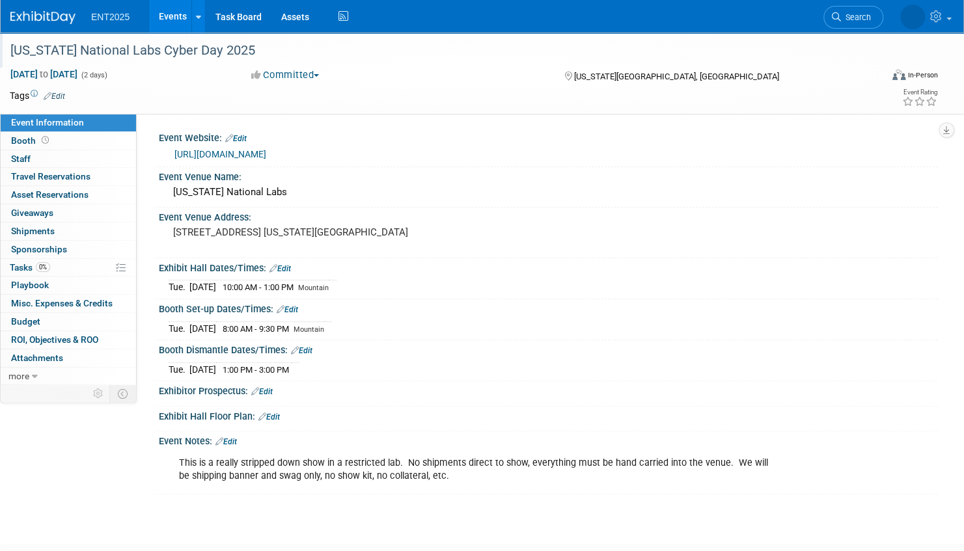
click at [245, 48] on div "[US_STATE] National Labs Cyber Day 2025" at bounding box center [432, 50] width 853 height 23
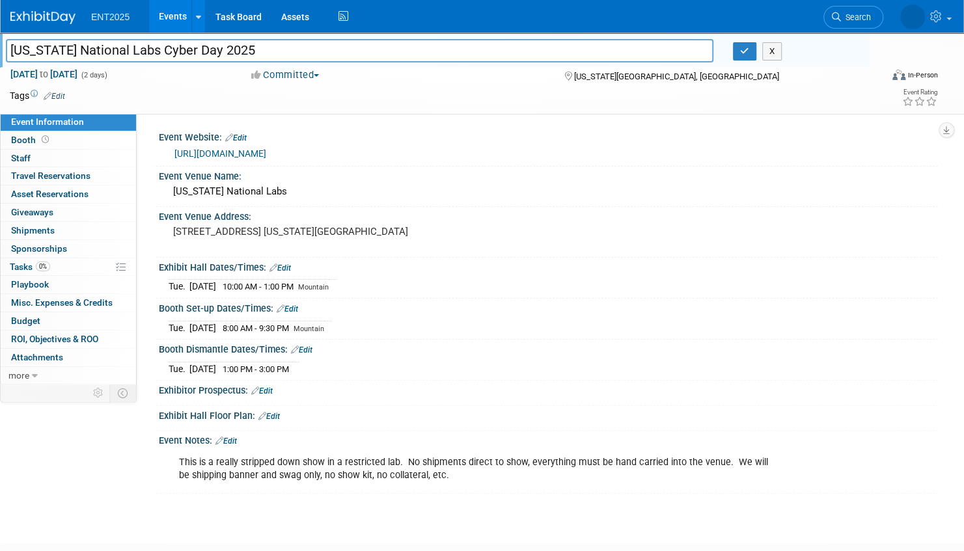
drag, startPoint x: 188, startPoint y: 50, endPoint x: 9, endPoint y: 50, distance: 178.9
click at [9, 50] on input "[US_STATE] National Labs Cyber Day 2025" at bounding box center [359, 50] width 707 height 23
click at [738, 50] on button "button" at bounding box center [744, 51] width 23 height 18
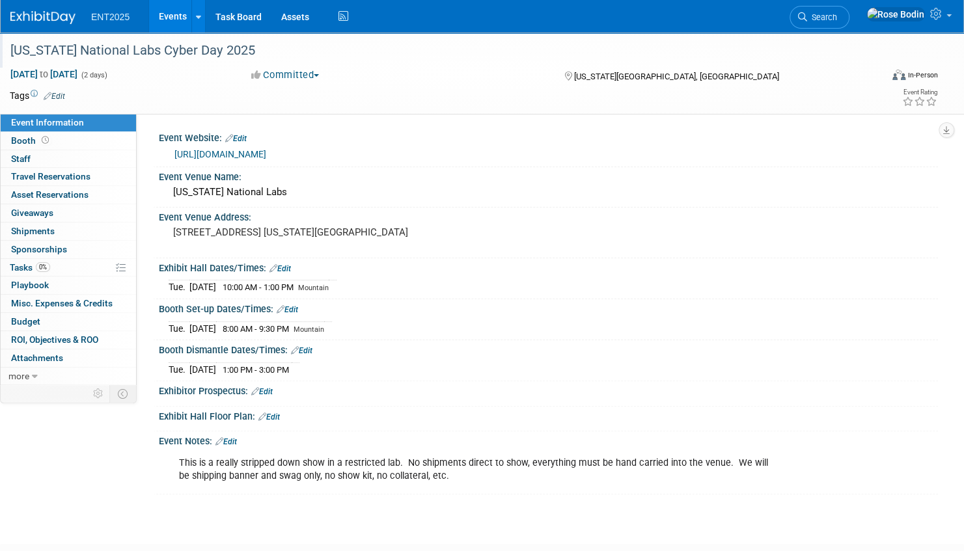
click at [176, 17] on link "Events" at bounding box center [172, 16] width 47 height 33
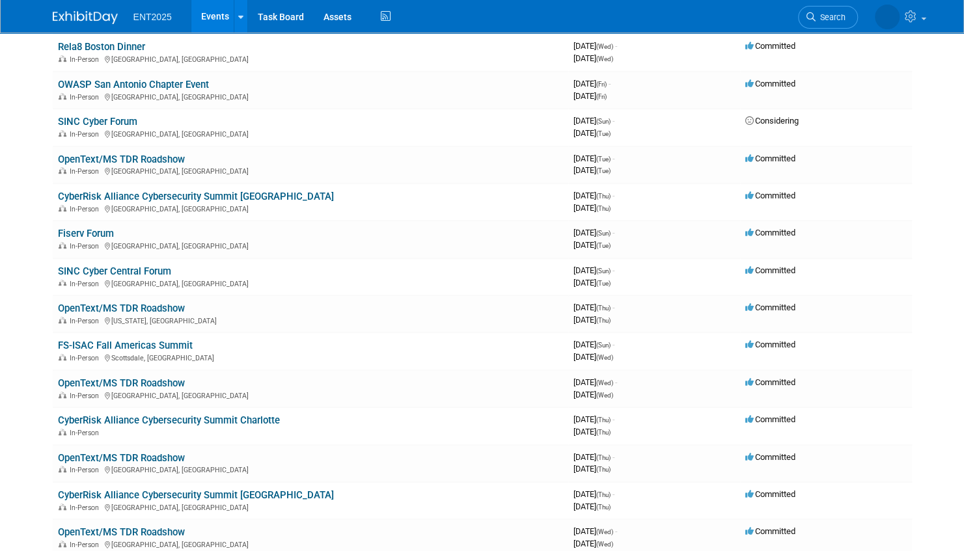
scroll to position [390, 0]
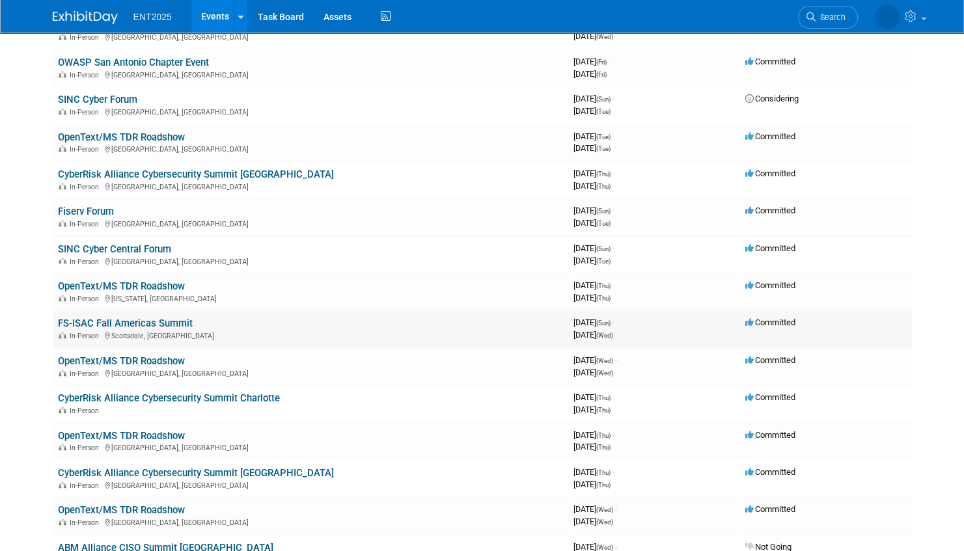
click at [180, 323] on link "FS-ISAC Fall Americas Summit" at bounding box center [125, 324] width 135 height 12
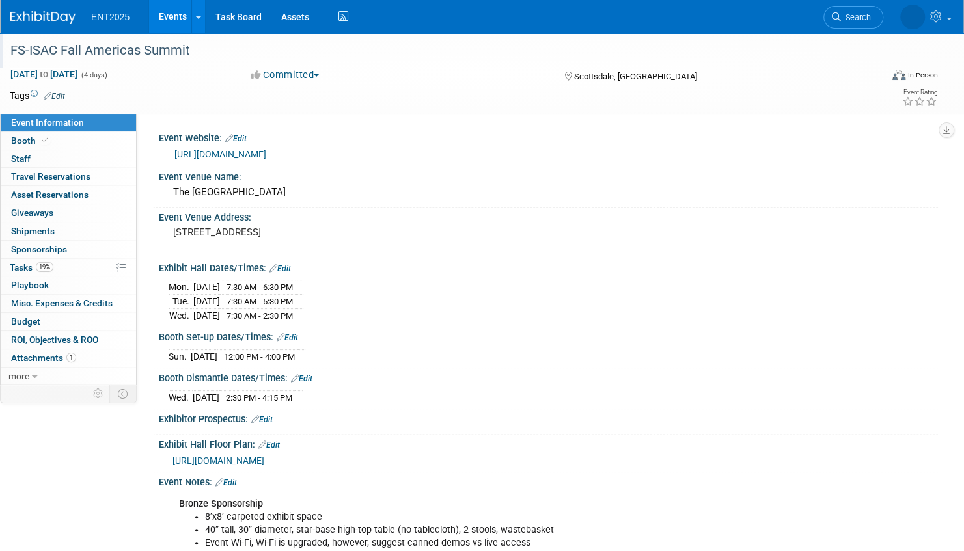
click at [204, 50] on div "FS-ISAC Fall Americas Summit" at bounding box center [432, 50] width 853 height 23
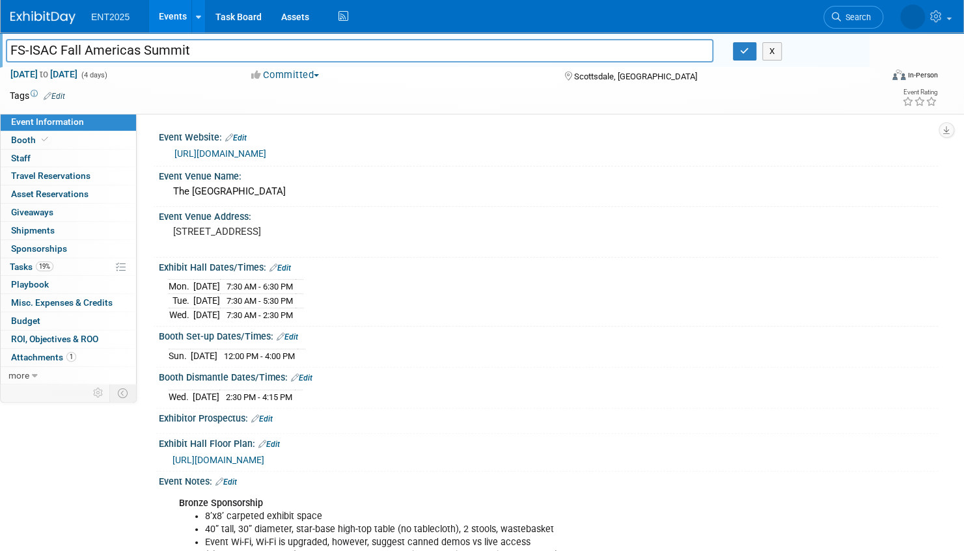
drag, startPoint x: 200, startPoint y: 50, endPoint x: 5, endPoint y: 49, distance: 195.2
click at [5, 49] on div "FS-ISAC Fall Americas Summit" at bounding box center [359, 52] width 727 height 20
click at [740, 49] on icon "button" at bounding box center [744, 51] width 9 height 8
